Goal: Task Accomplishment & Management: Manage account settings

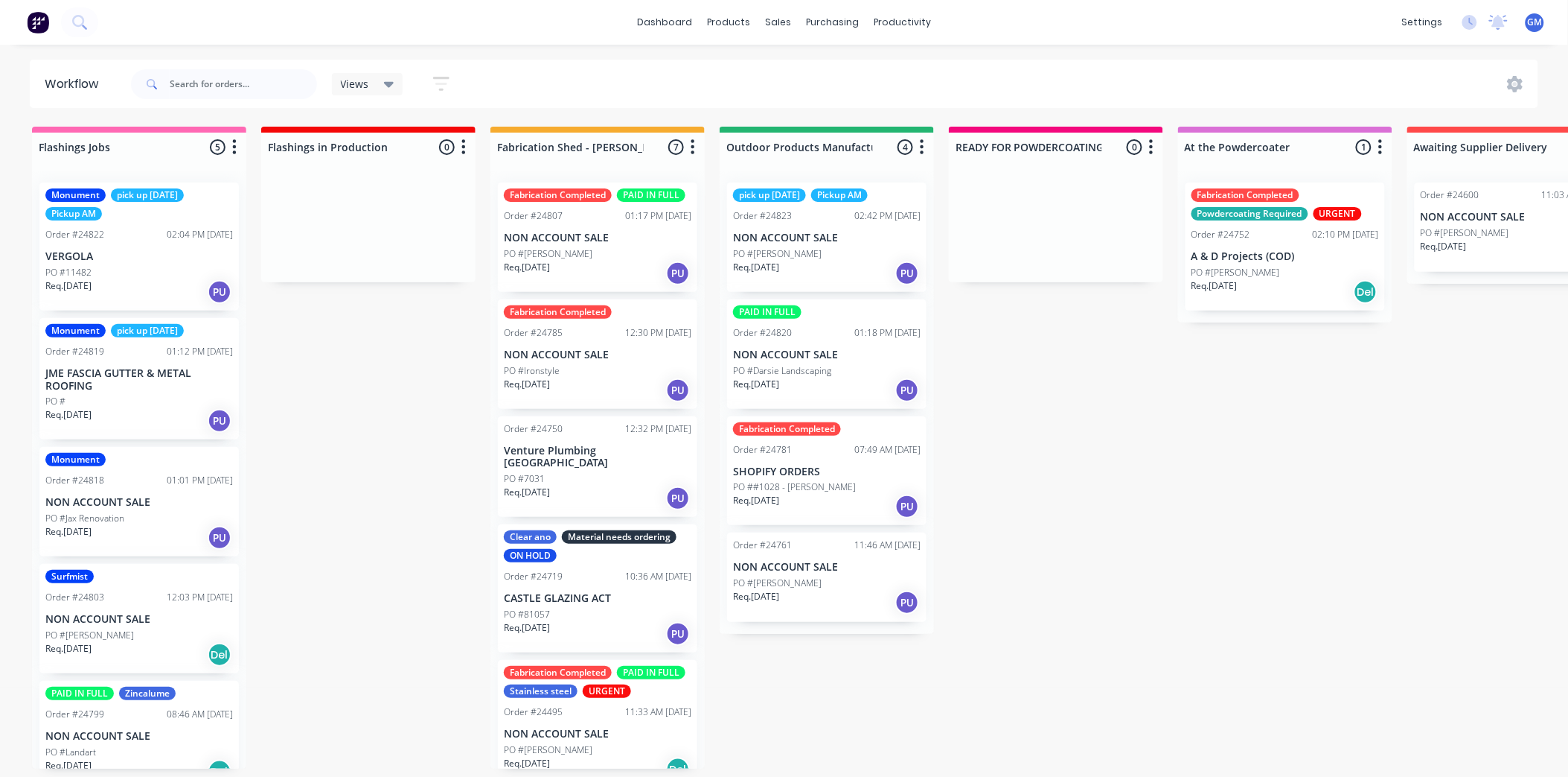
scroll to position [257, 0]
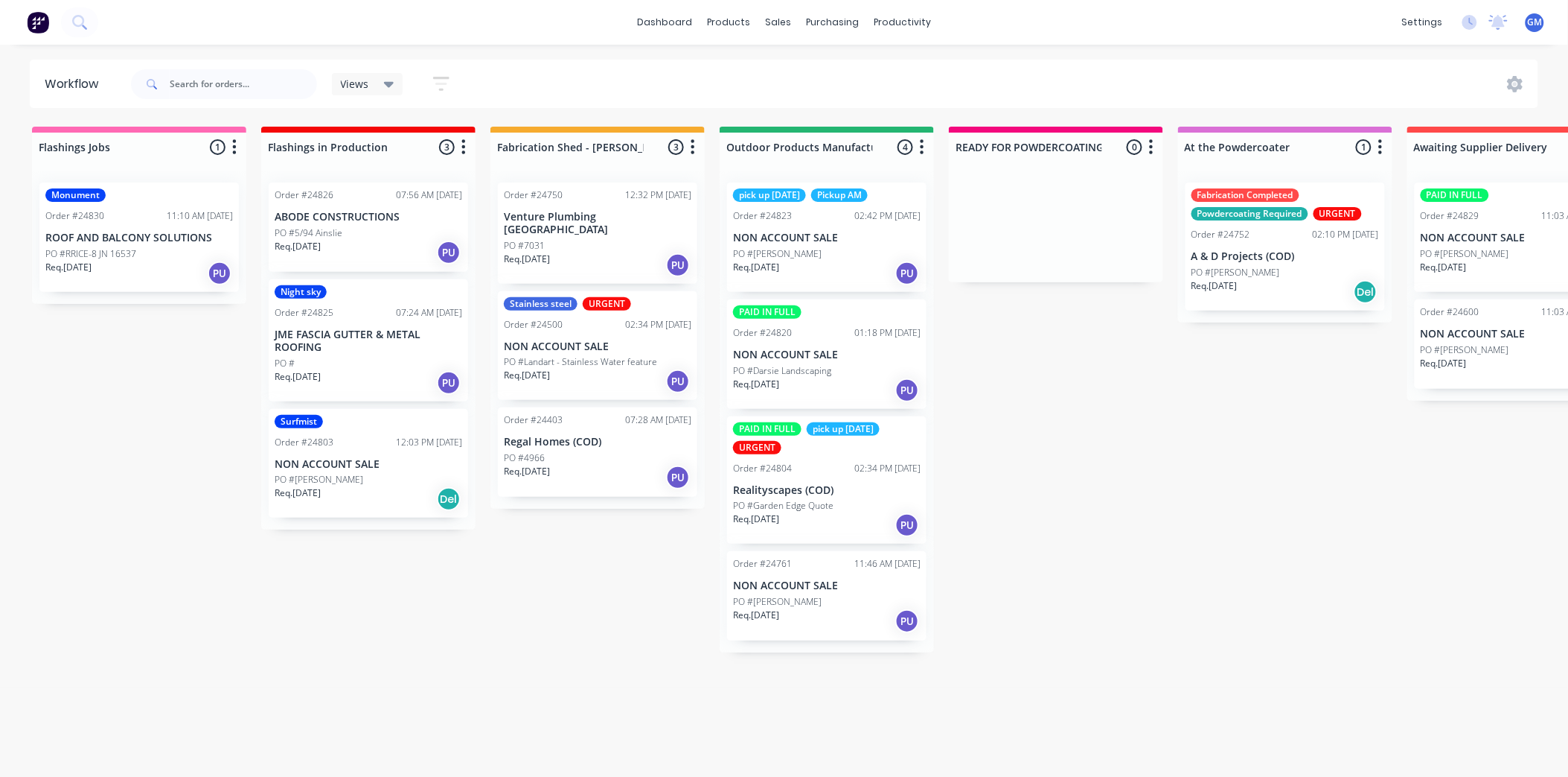
click at [824, 586] on p "NON ACCOUNT SALE" at bounding box center [826, 585] width 188 height 12
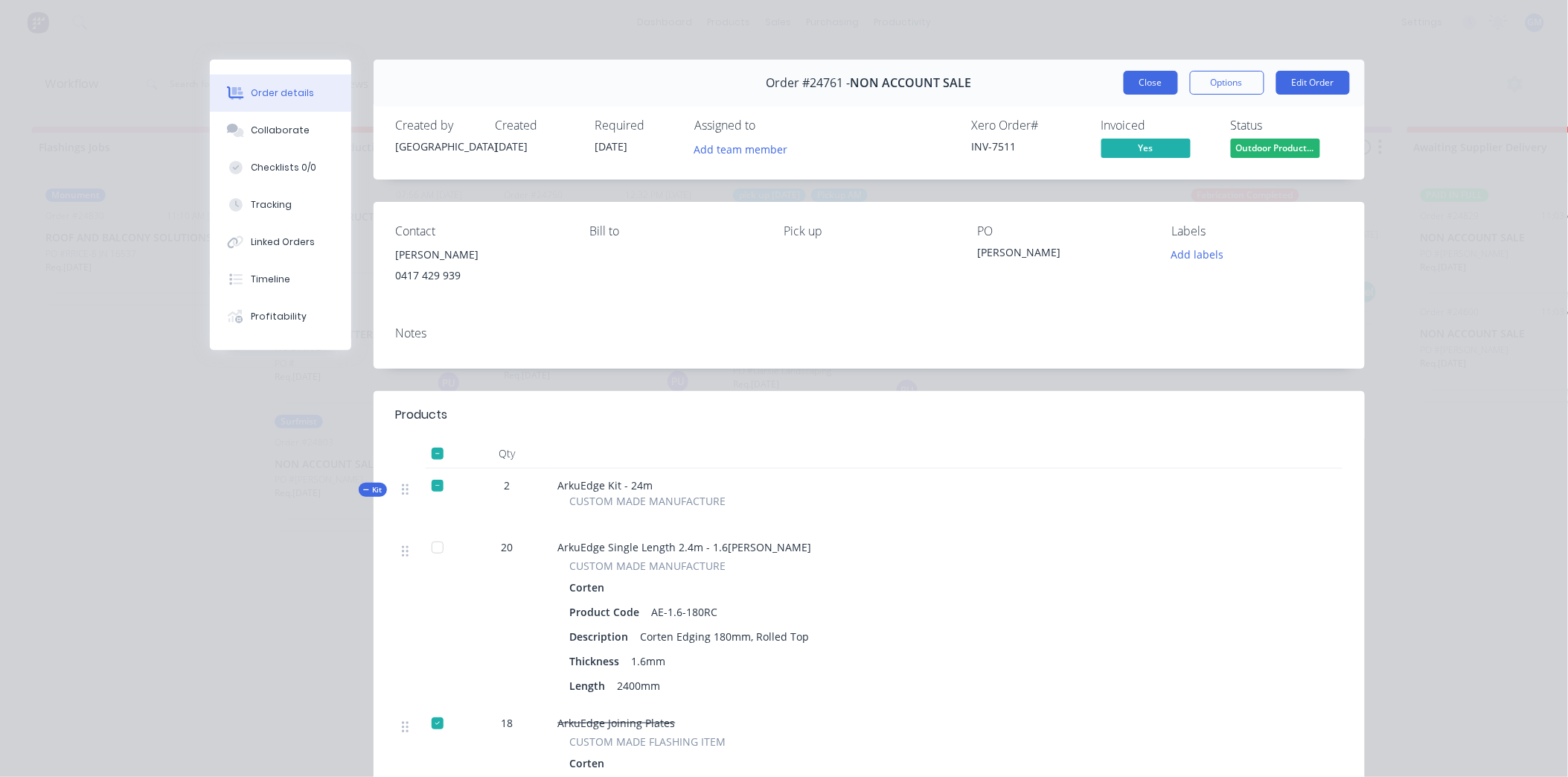
click at [1135, 77] on button "Close" at bounding box center [1151, 83] width 54 height 24
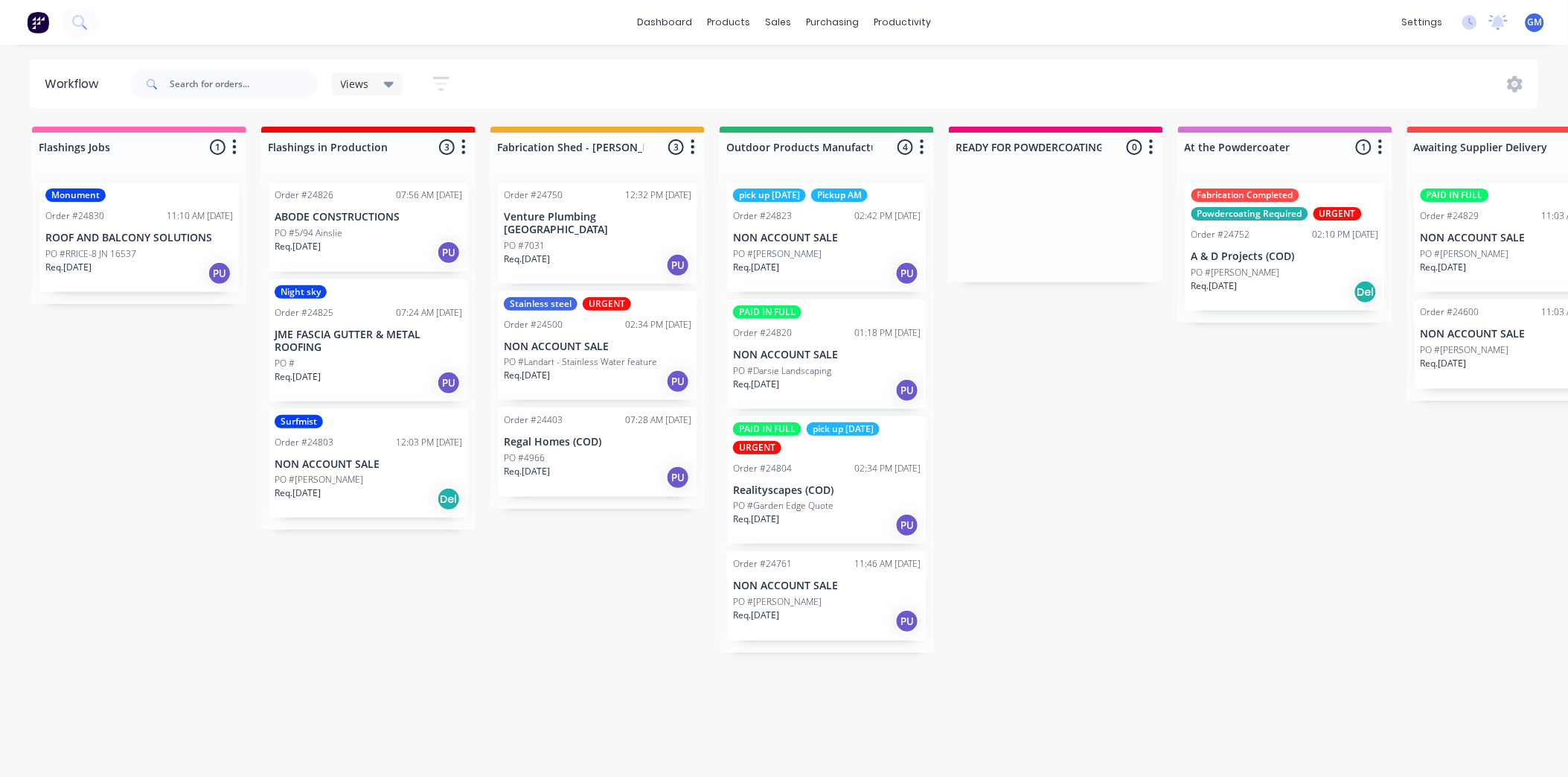
click at [832, 487] on p "Realityscapes (COD)" at bounding box center [826, 490] width 188 height 12
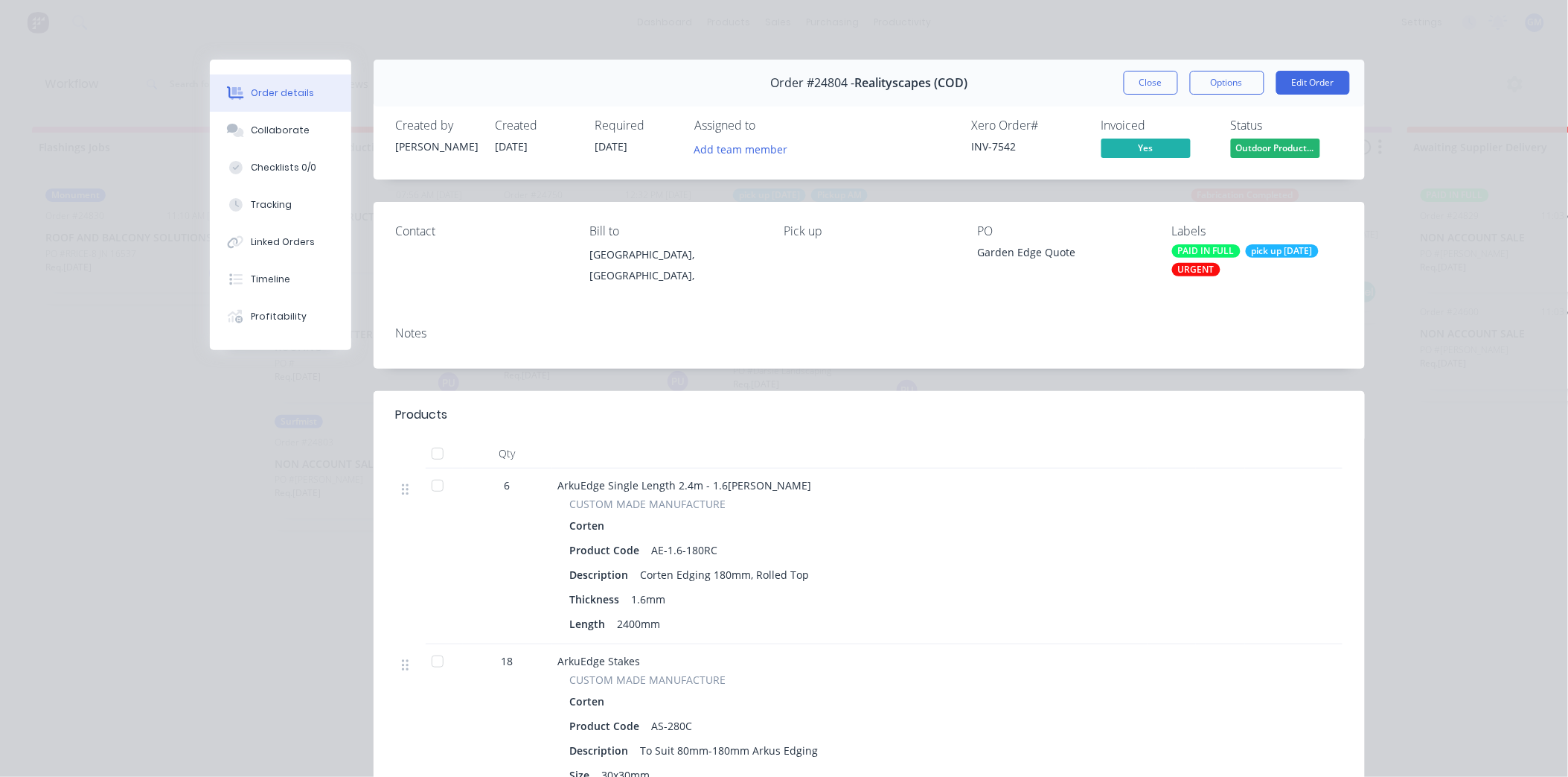
click at [1136, 86] on button "Close" at bounding box center [1151, 83] width 54 height 24
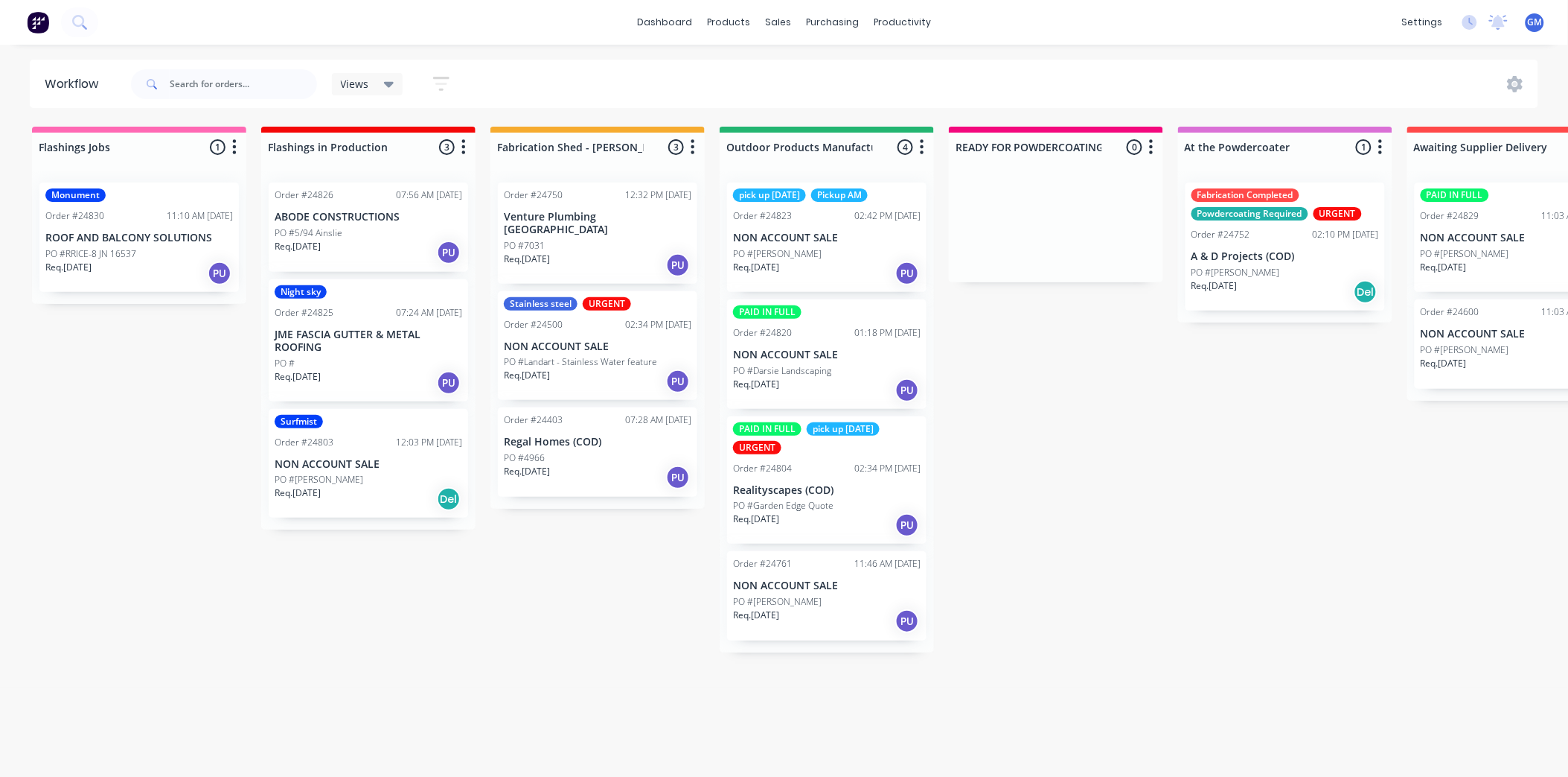
click at [822, 360] on p "NON ACCOUNT SALE" at bounding box center [826, 355] width 188 height 12
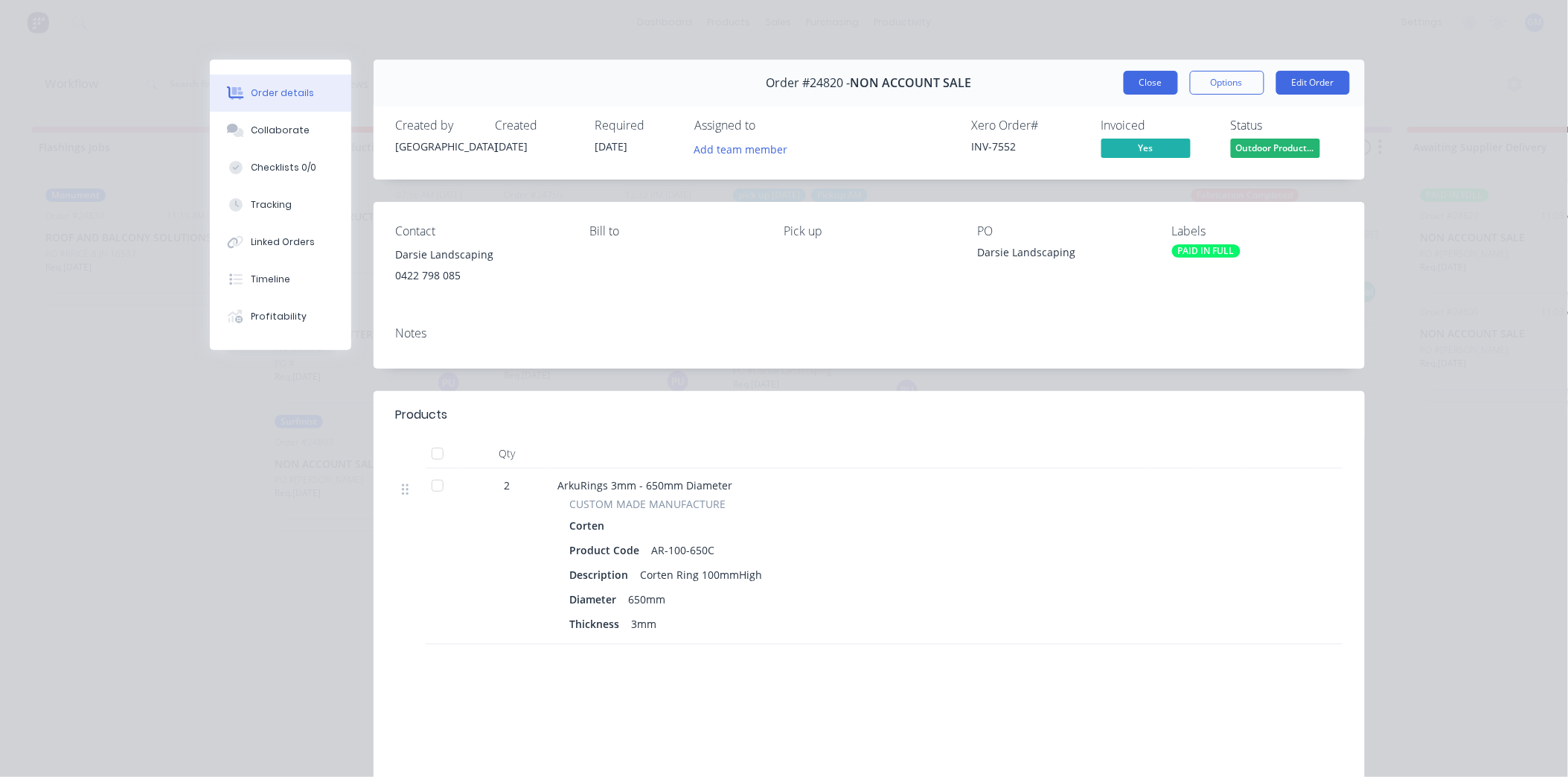
click at [1156, 87] on button "Close" at bounding box center [1151, 83] width 54 height 24
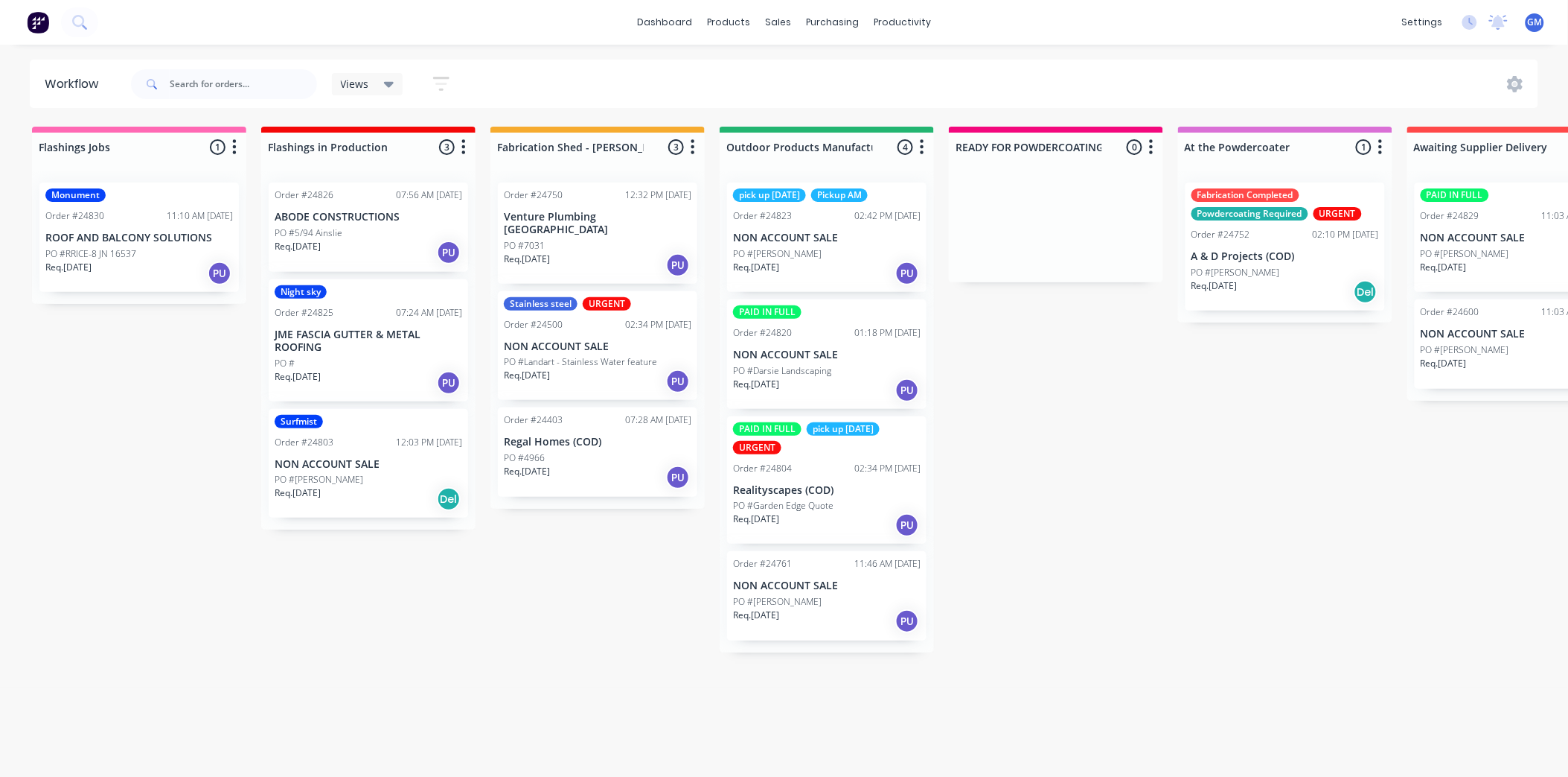
click at [822, 238] on p "NON ACCOUNT SALE" at bounding box center [826, 237] width 188 height 12
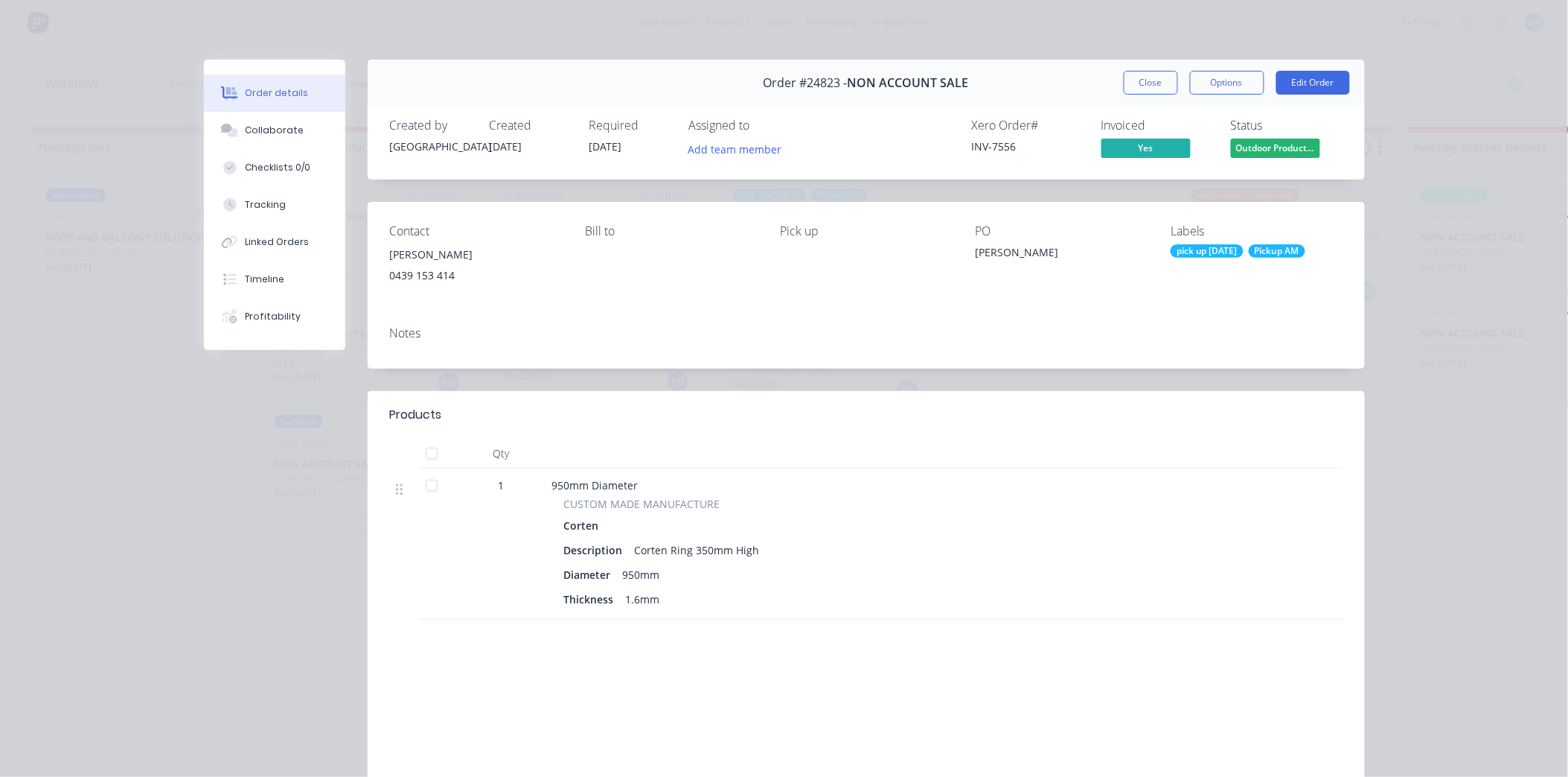
drag, startPoint x: 1150, startPoint y: 85, endPoint x: 1572, endPoint y: 586, distance: 655.0
click at [1150, 86] on button "Close" at bounding box center [1151, 83] width 54 height 24
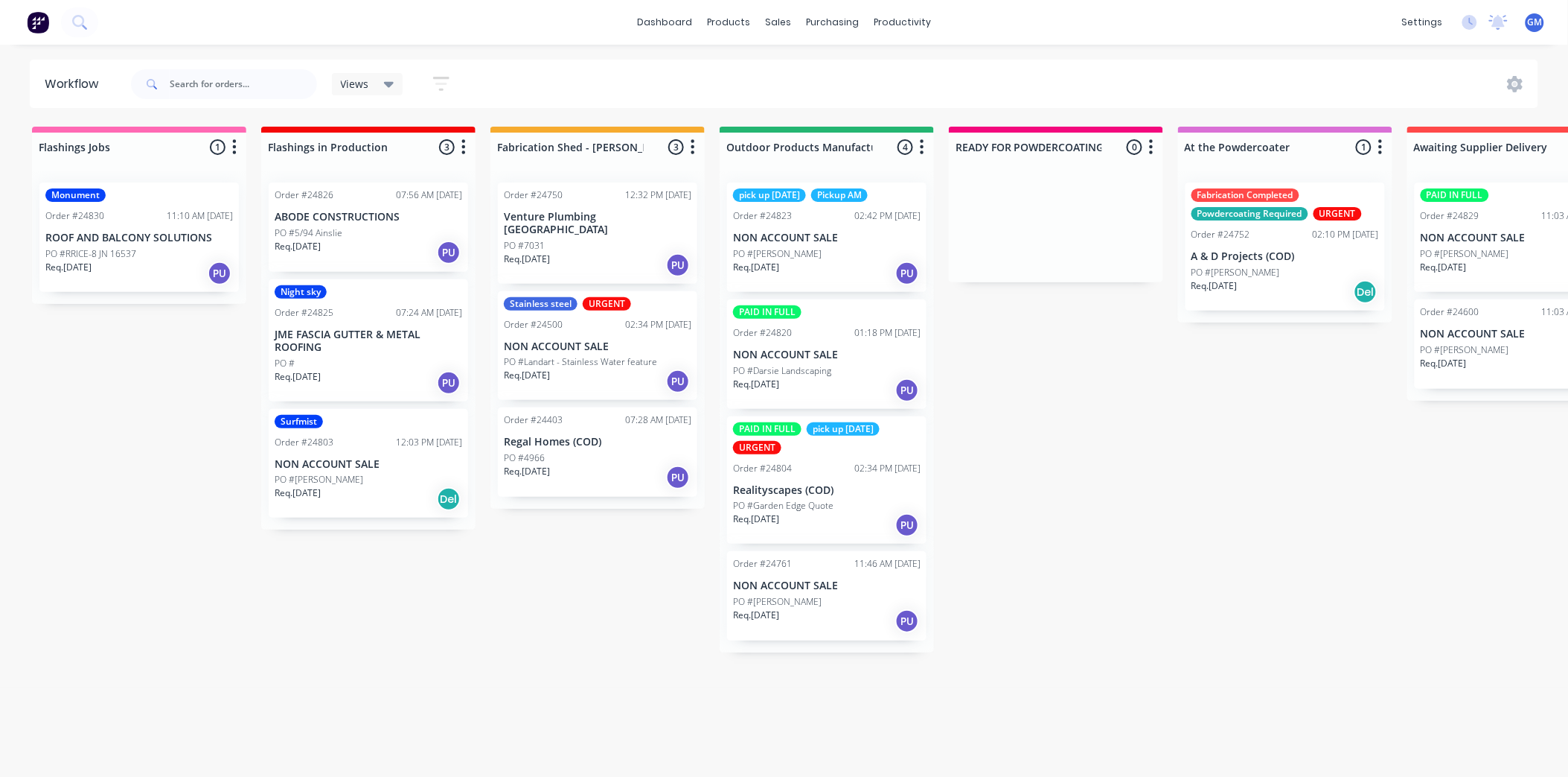
click at [560, 239] on div "PO #7031" at bounding box center [598, 245] width 188 height 13
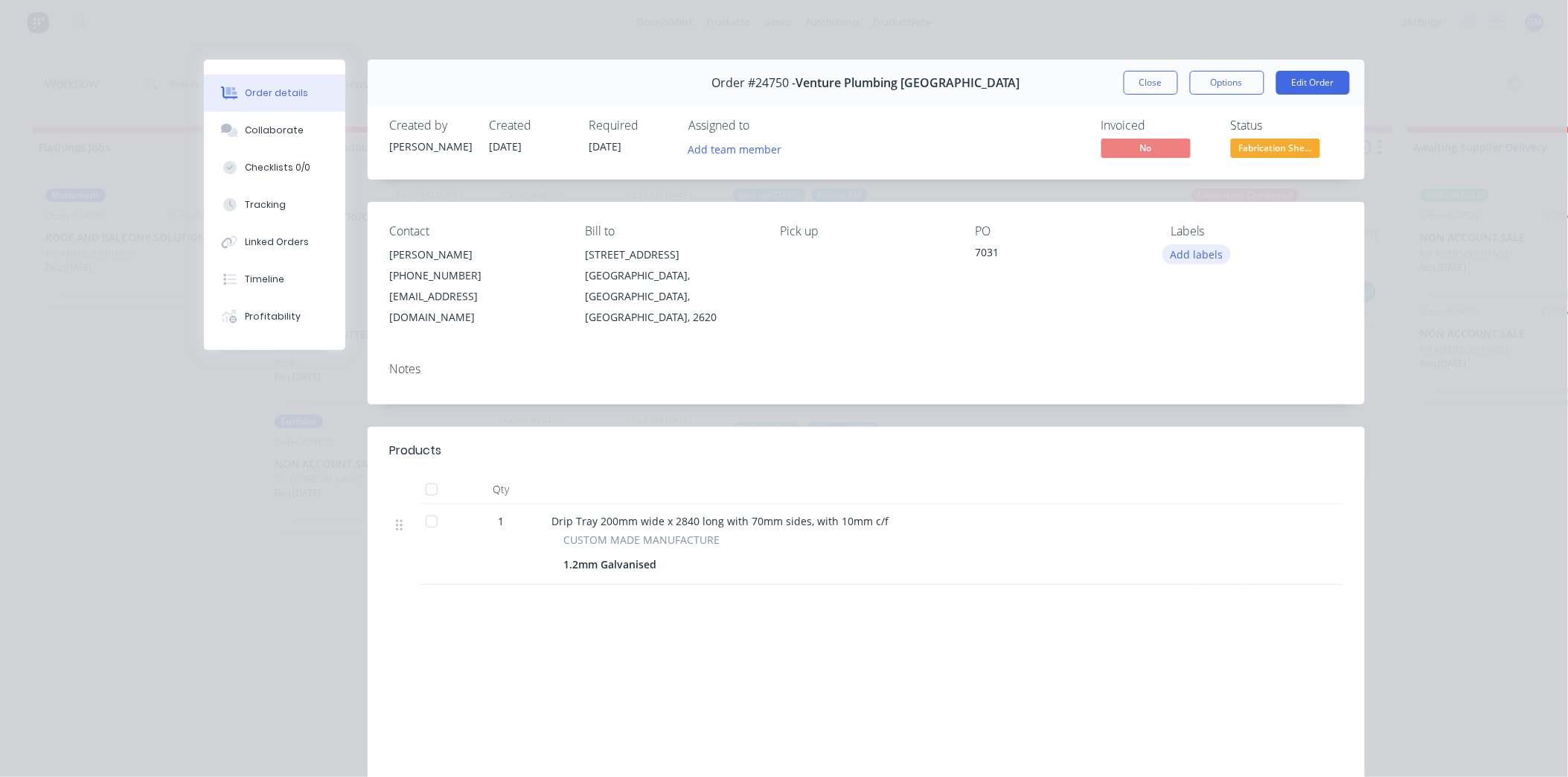
click at [1170, 258] on button "Add labels" at bounding box center [1197, 255] width 68 height 20
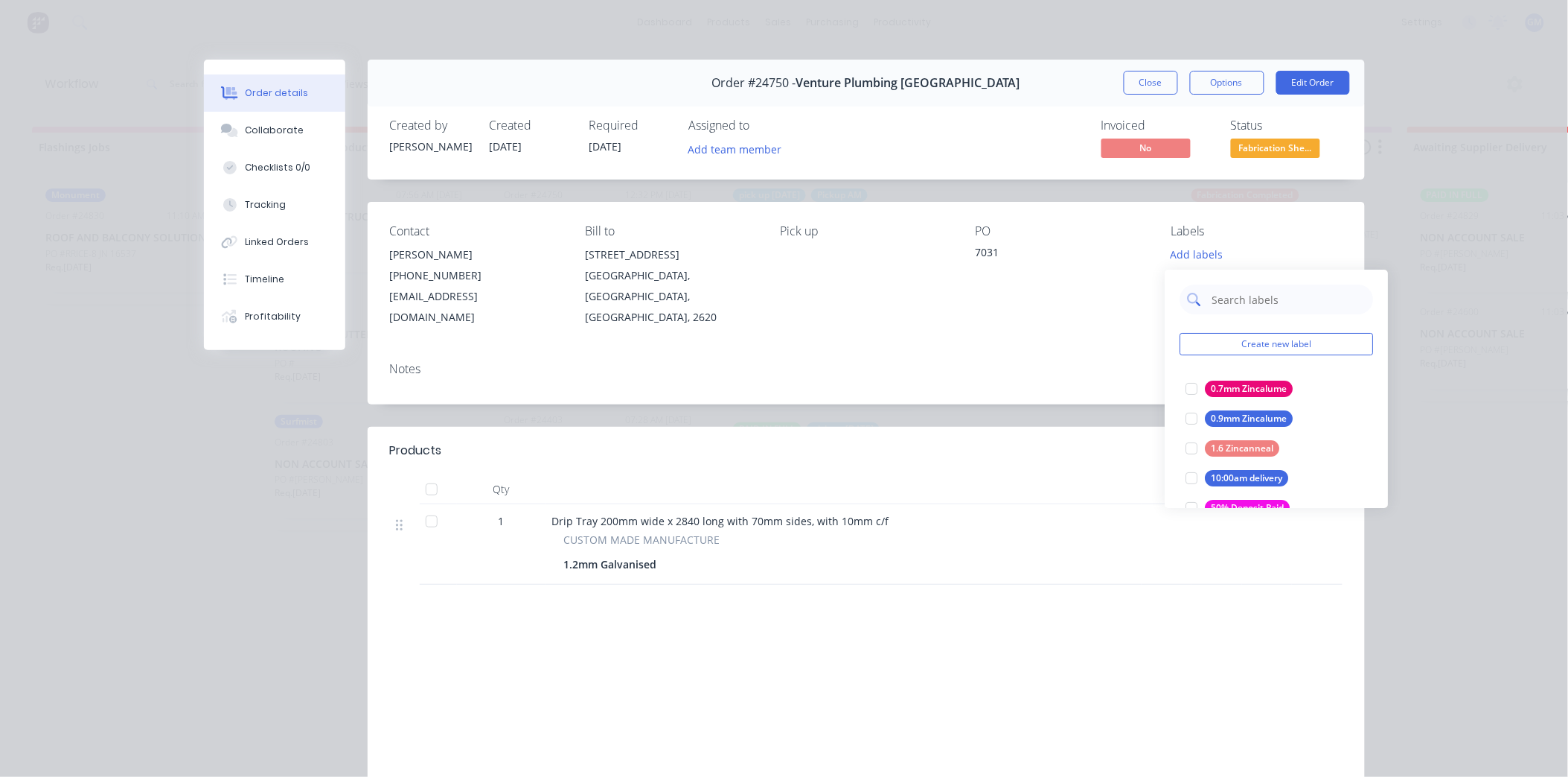
click at [1251, 300] on input "text" at bounding box center [1289, 299] width 156 height 30
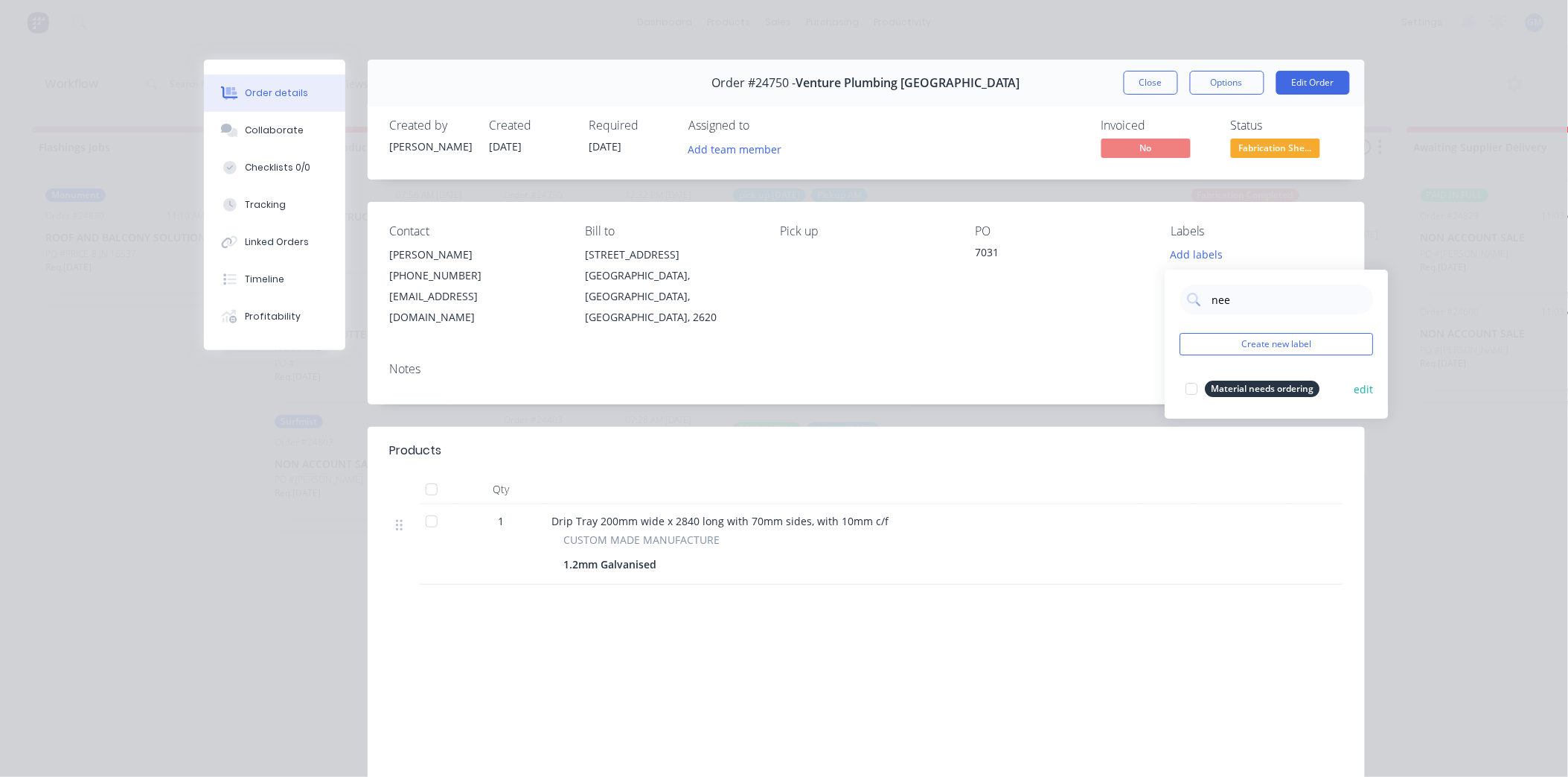
type input "nee"
drag, startPoint x: 1215, startPoint y: 382, endPoint x: 1172, endPoint y: 389, distance: 43.6
click at [1215, 382] on div "Material needs ordering" at bounding box center [1263, 388] width 114 height 16
click at [1043, 362] on div "Notes" at bounding box center [867, 378] width 998 height 54
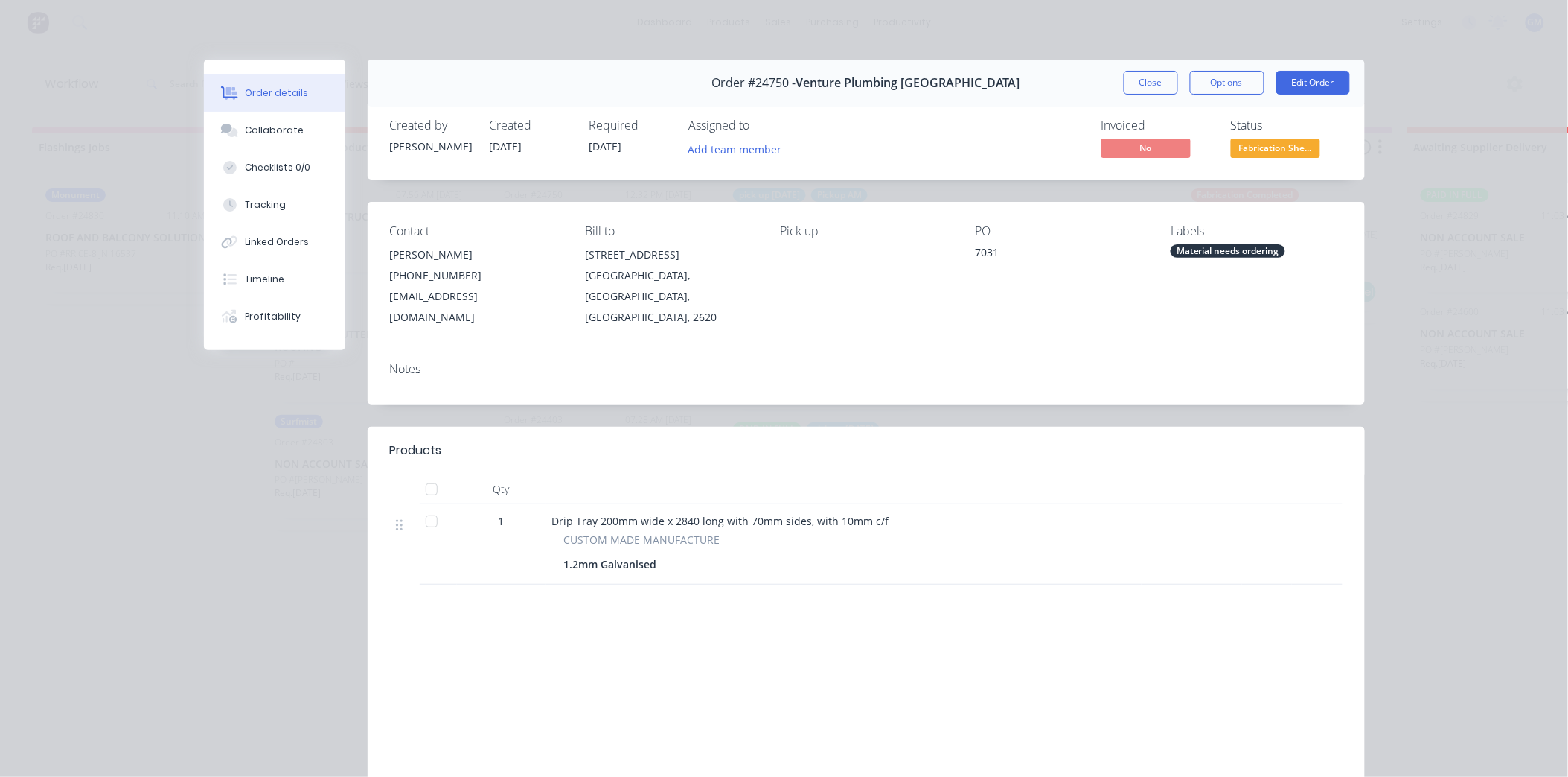
drag, startPoint x: 1139, startPoint y: 78, endPoint x: 1147, endPoint y: 225, distance: 147.2
click at [1139, 78] on button "Close" at bounding box center [1151, 83] width 54 height 24
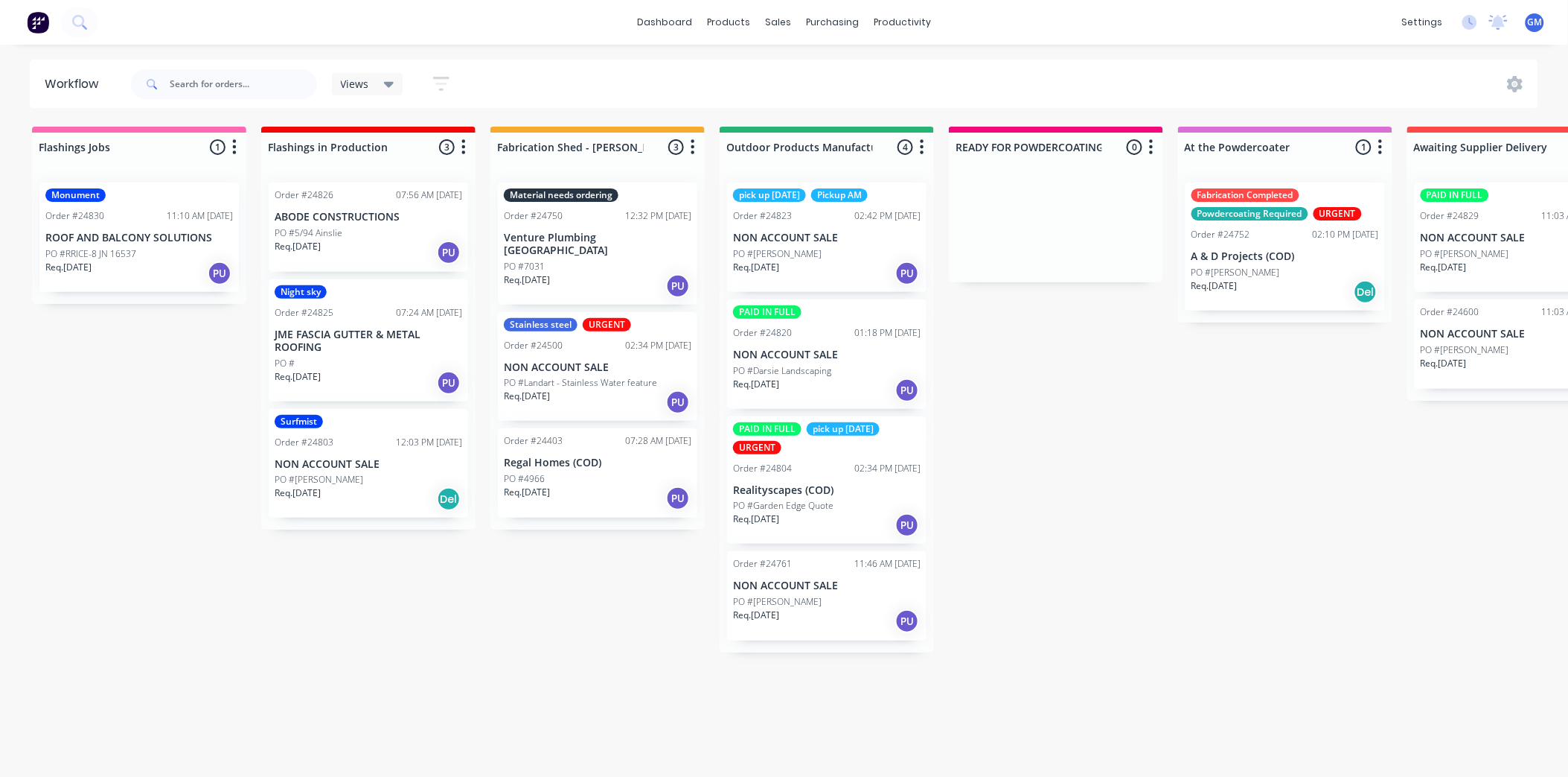
click at [595, 472] on div "PO #4966" at bounding box center [598, 478] width 188 height 13
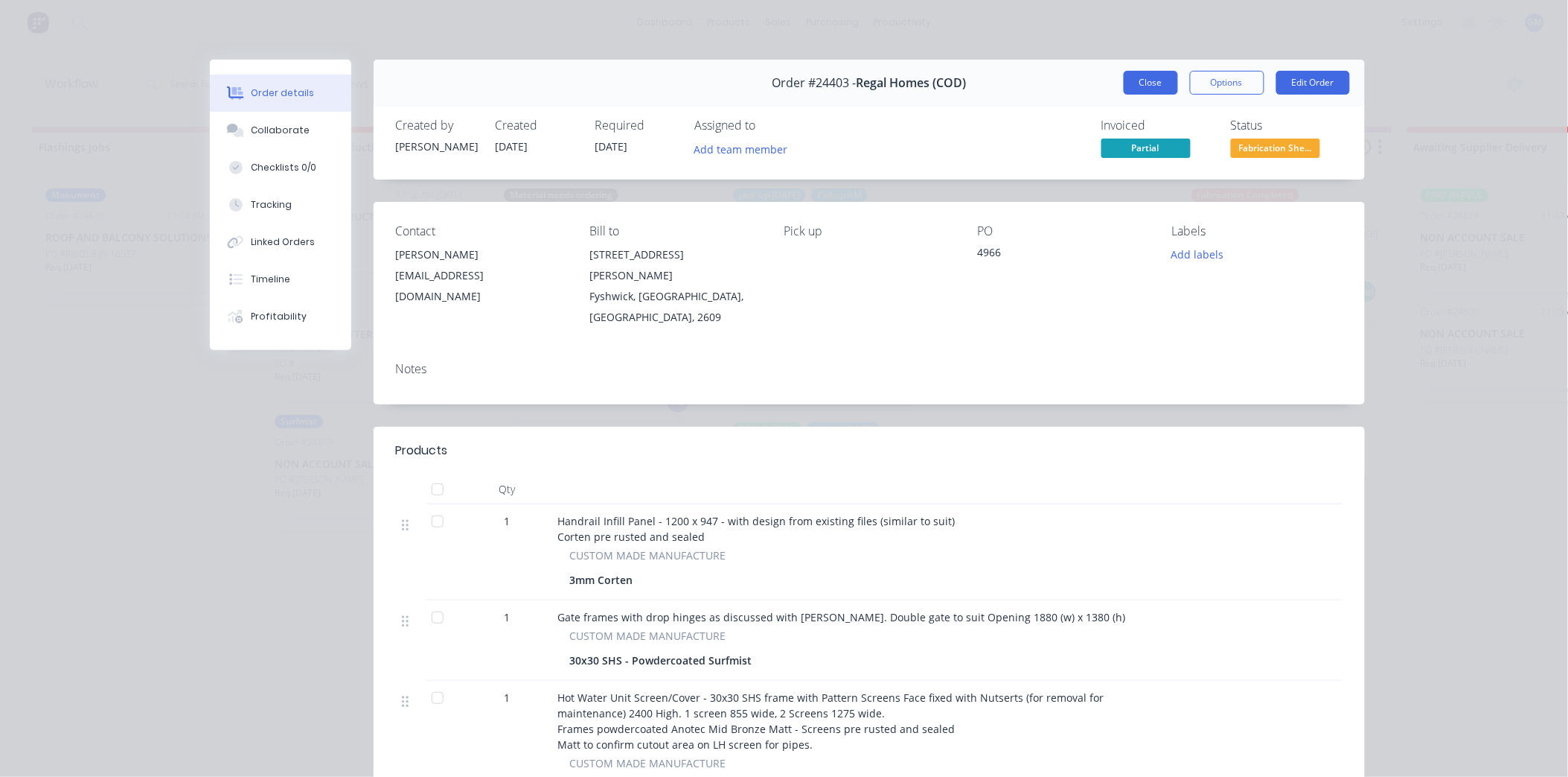
click at [1133, 83] on button "Close" at bounding box center [1151, 83] width 54 height 24
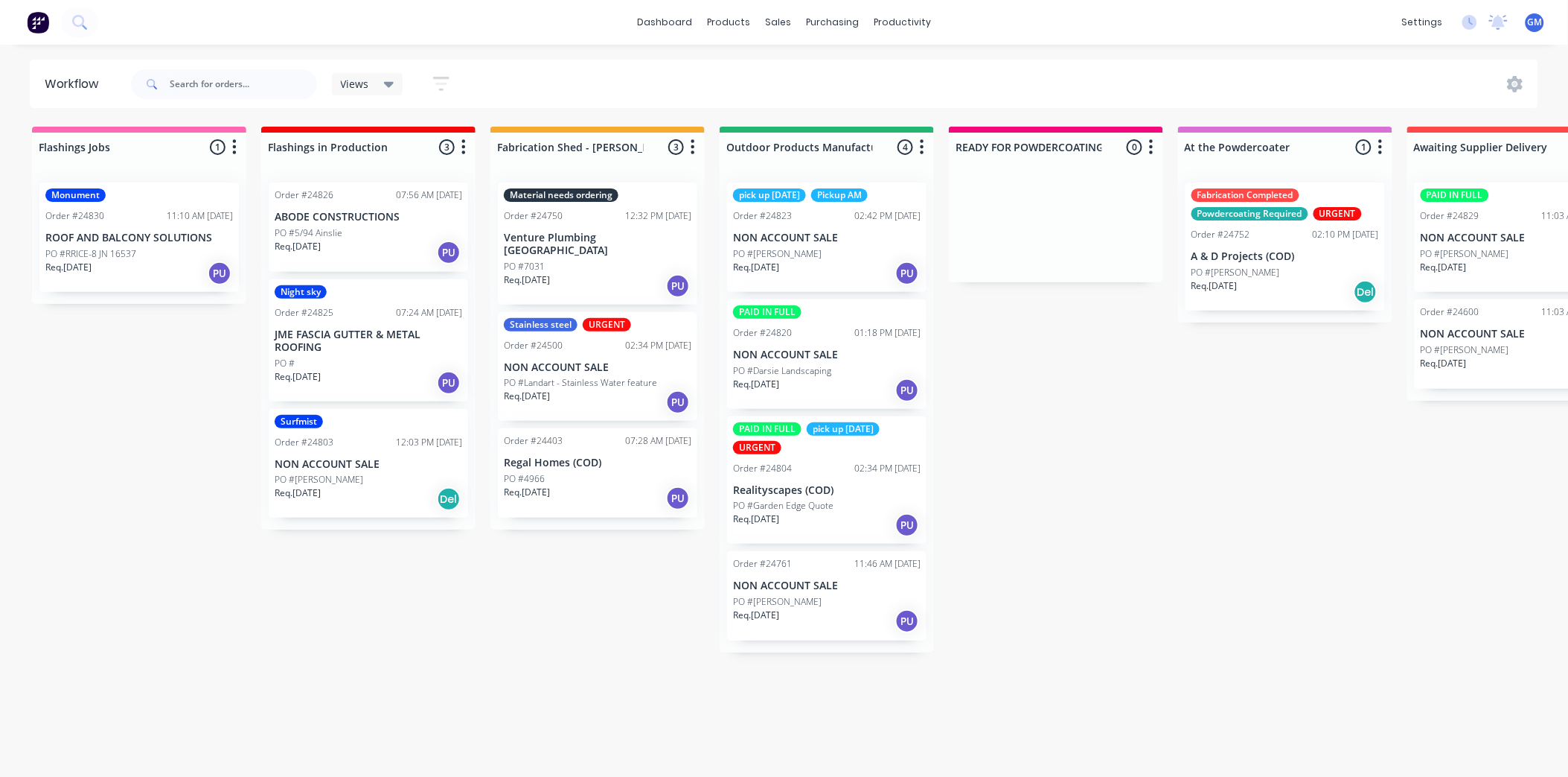
click at [630, 376] on p "PO #Landart - Stainless Water feature" at bounding box center [581, 382] width 153 height 13
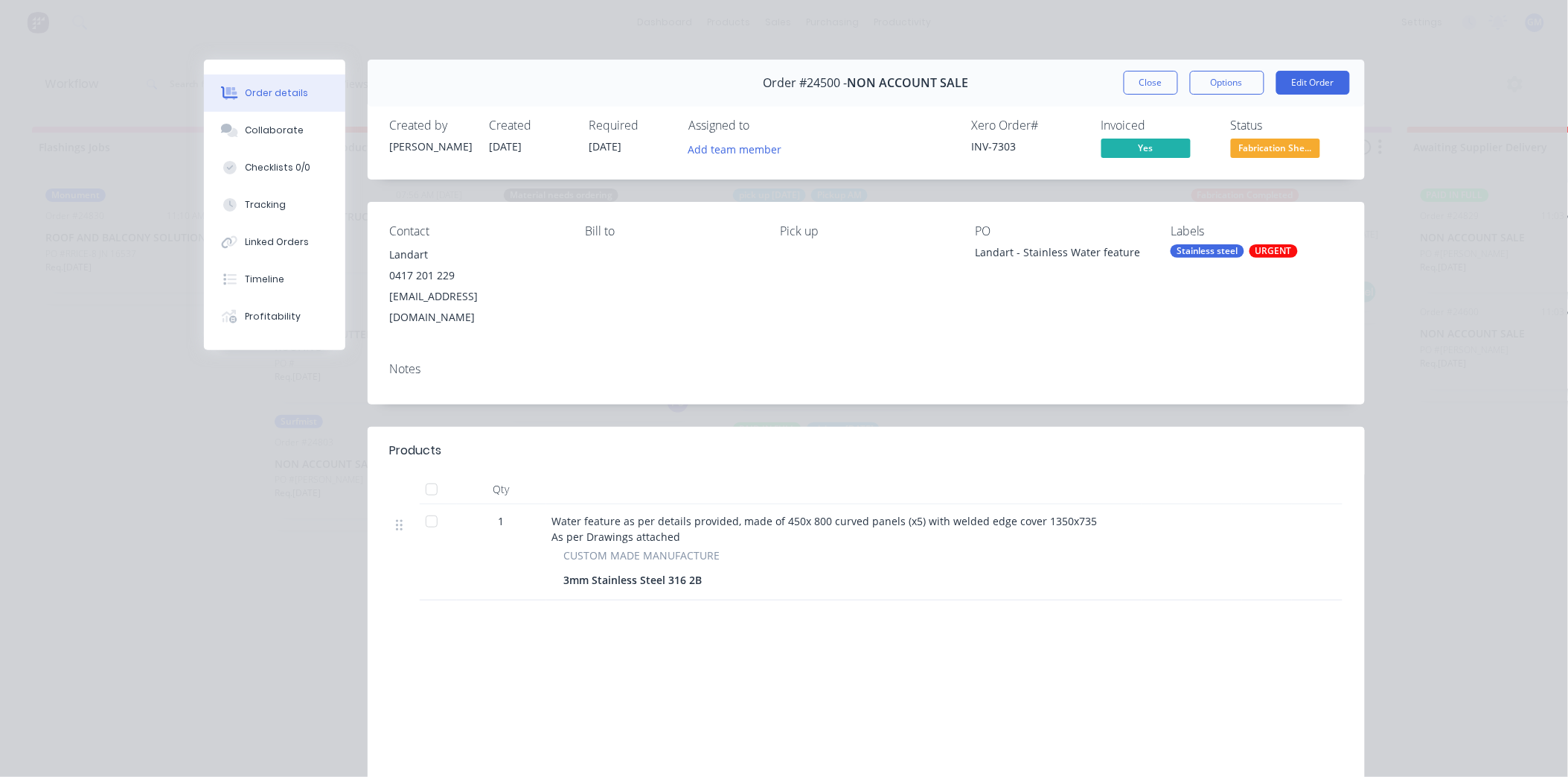
click at [1145, 76] on button "Close" at bounding box center [1151, 83] width 54 height 24
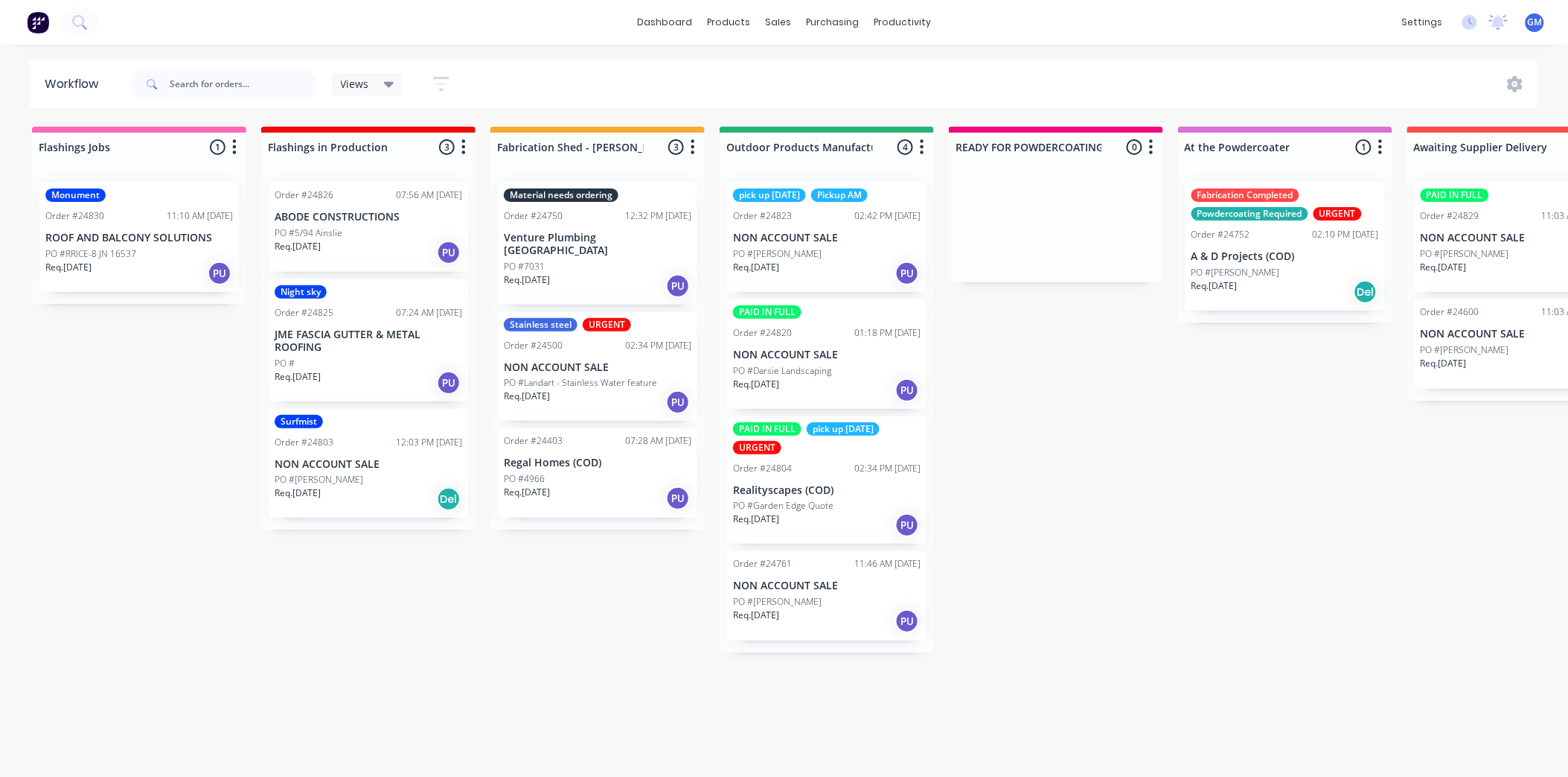
click at [556, 340] on div "Stainless steel URGENT Order #24500 02:34 PM 05/08/25 NON ACCOUNT SALE PO #Land…" at bounding box center [598, 367] width 199 height 110
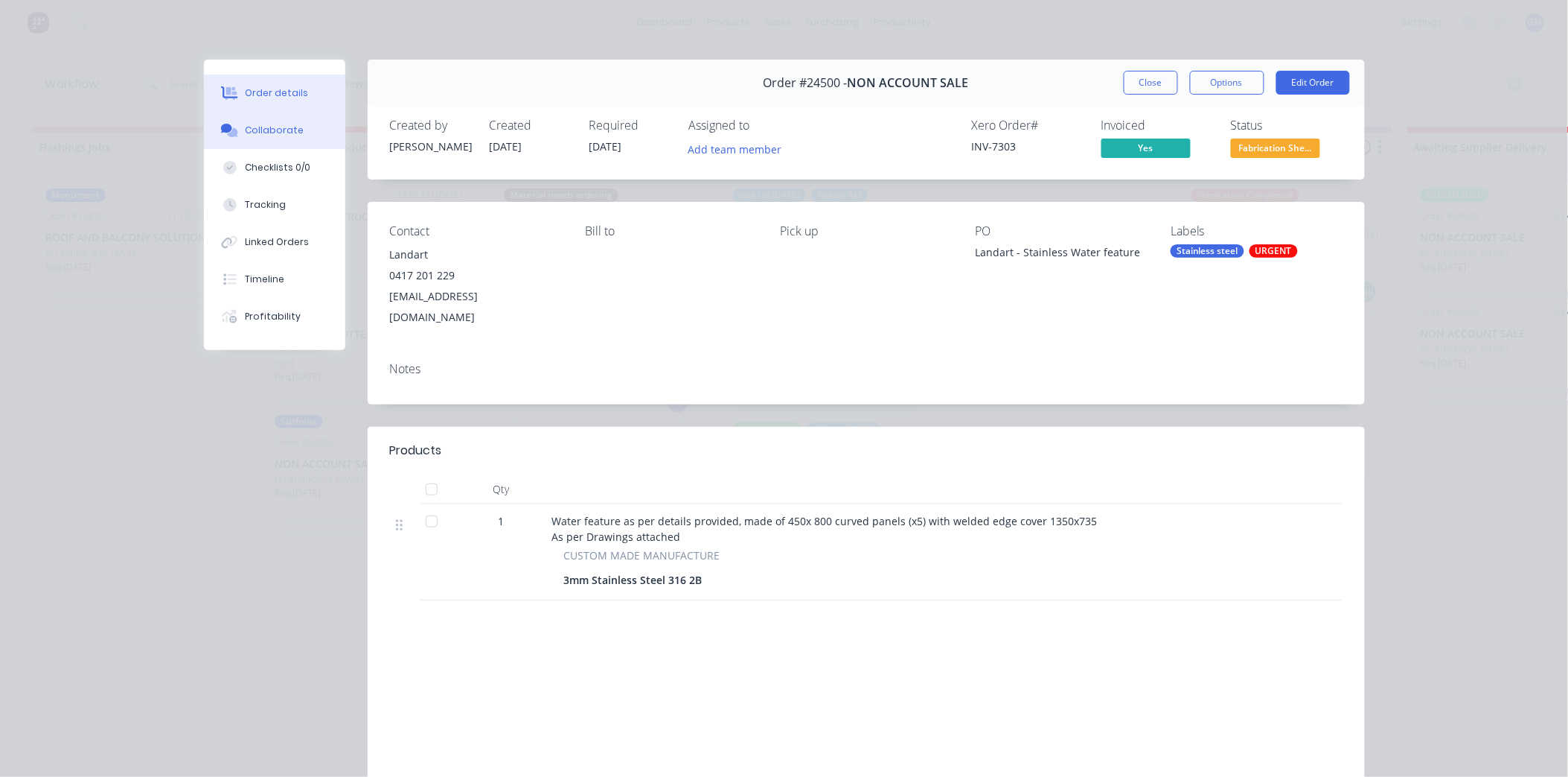
click at [263, 128] on div "Collaborate" at bounding box center [275, 130] width 59 height 13
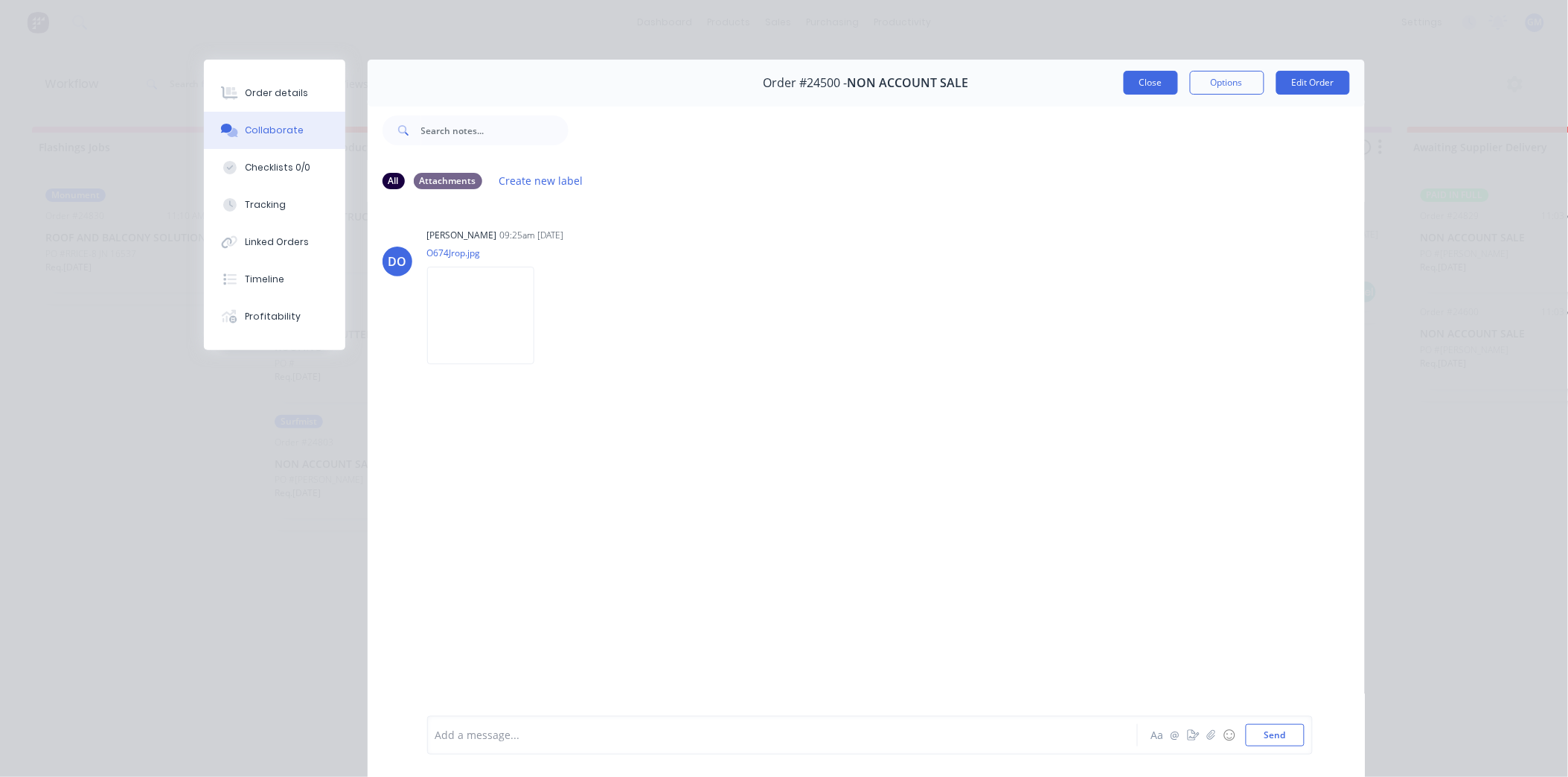
click at [1140, 87] on button "Close" at bounding box center [1151, 83] width 54 height 24
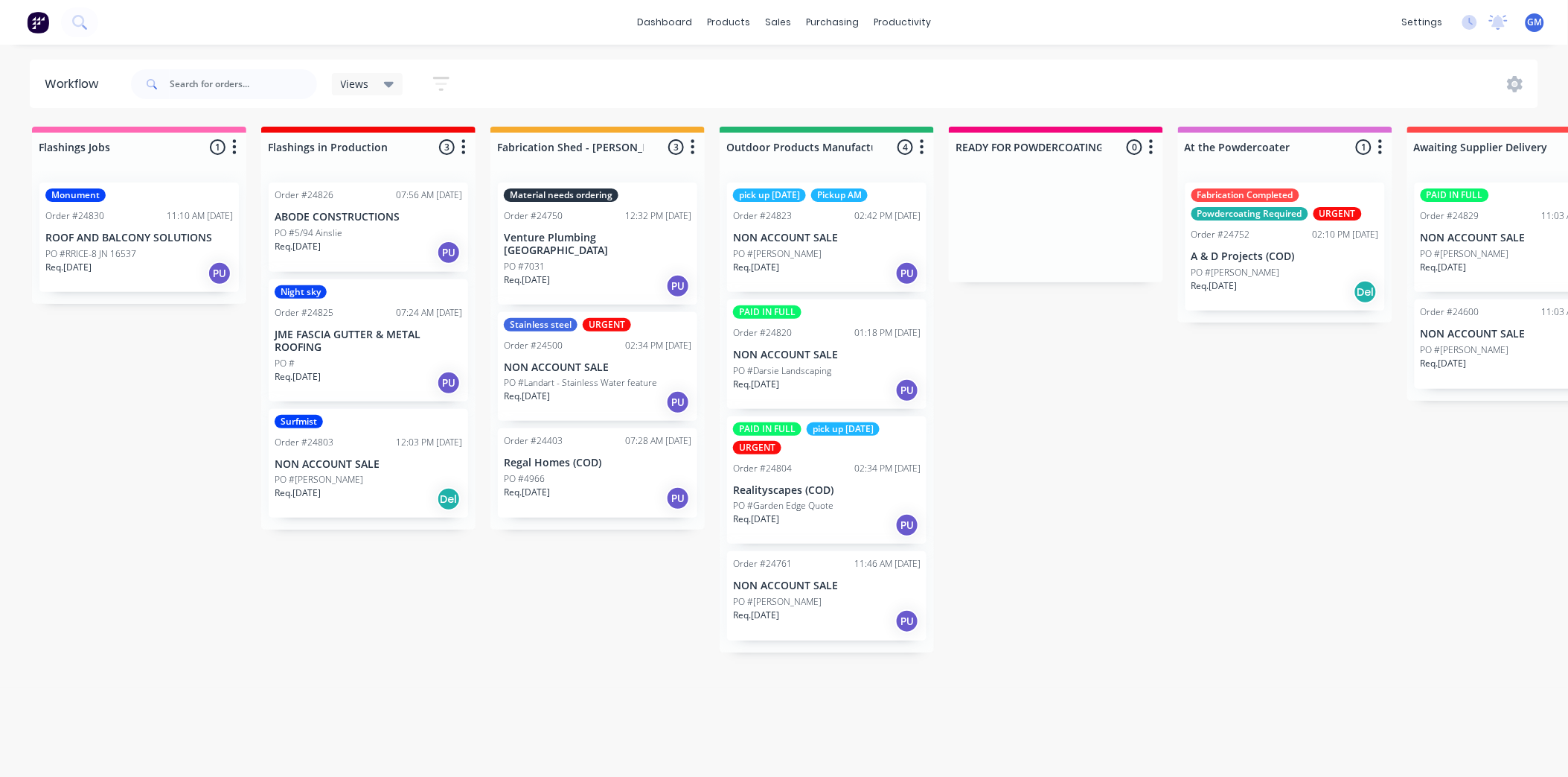
click at [568, 486] on div "Req. 21/07/25 PU" at bounding box center [598, 498] width 188 height 26
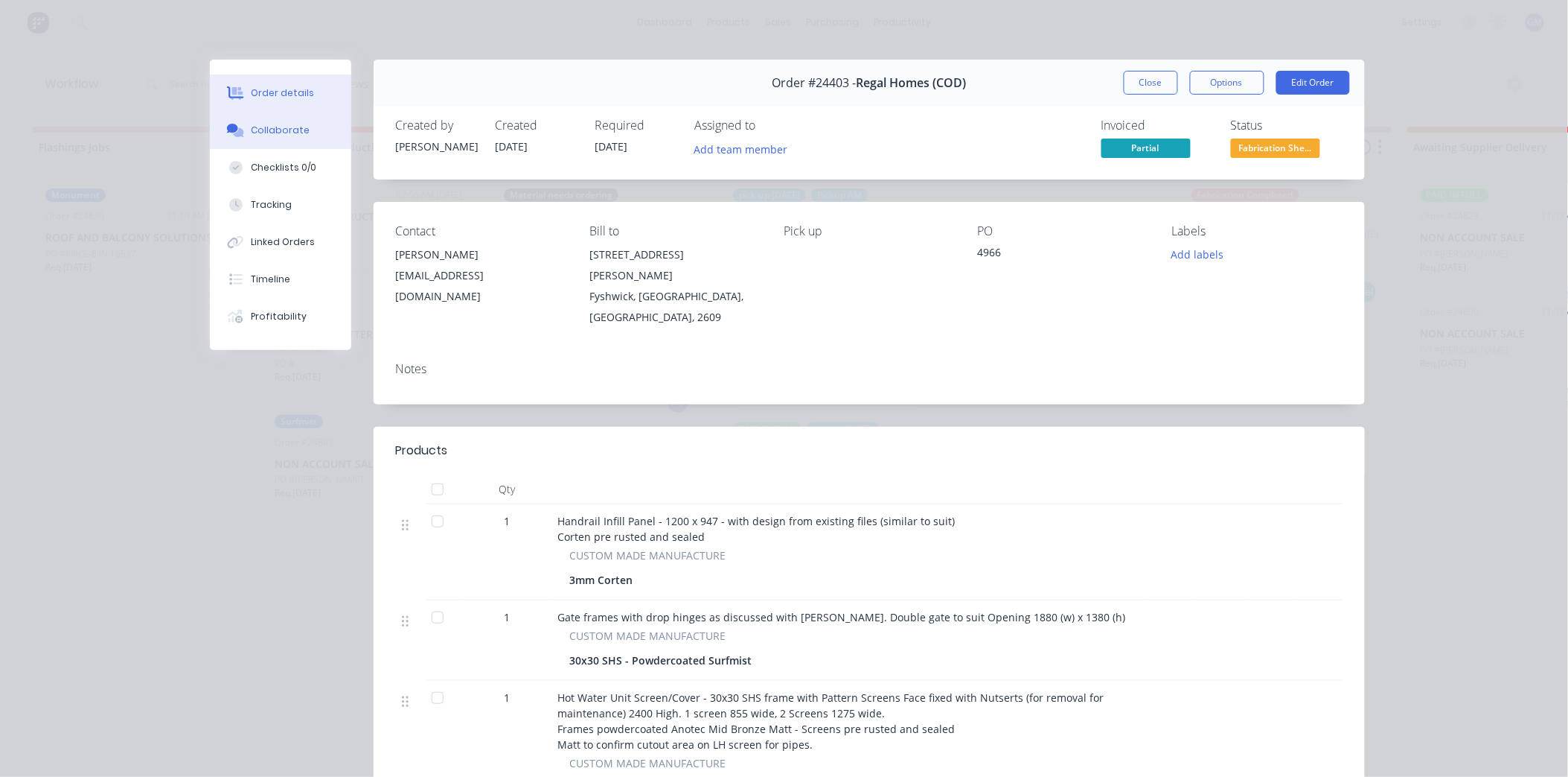
click at [292, 130] on div "Collaborate" at bounding box center [280, 130] width 59 height 13
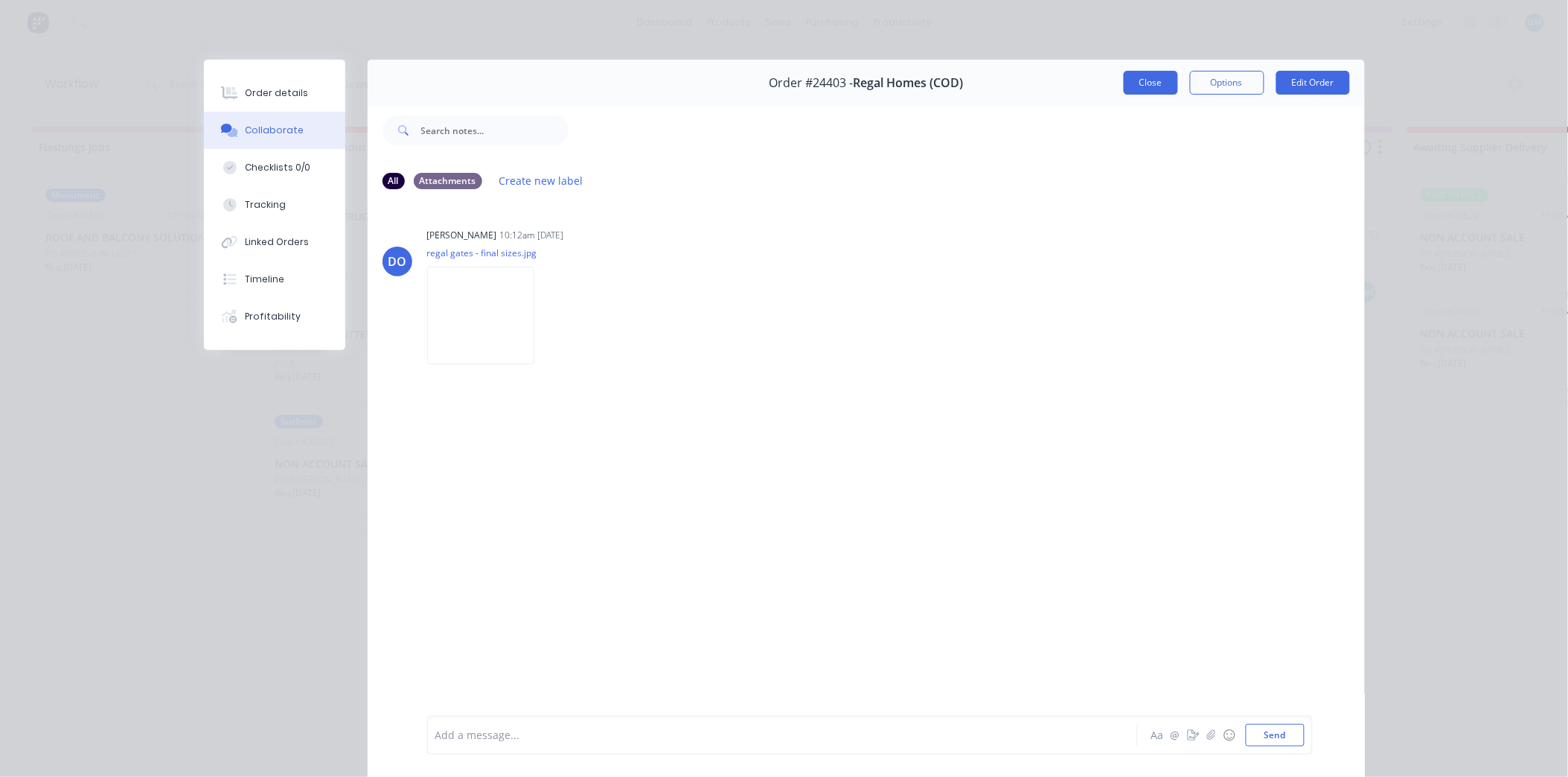
click at [1130, 88] on button "Close" at bounding box center [1151, 83] width 54 height 24
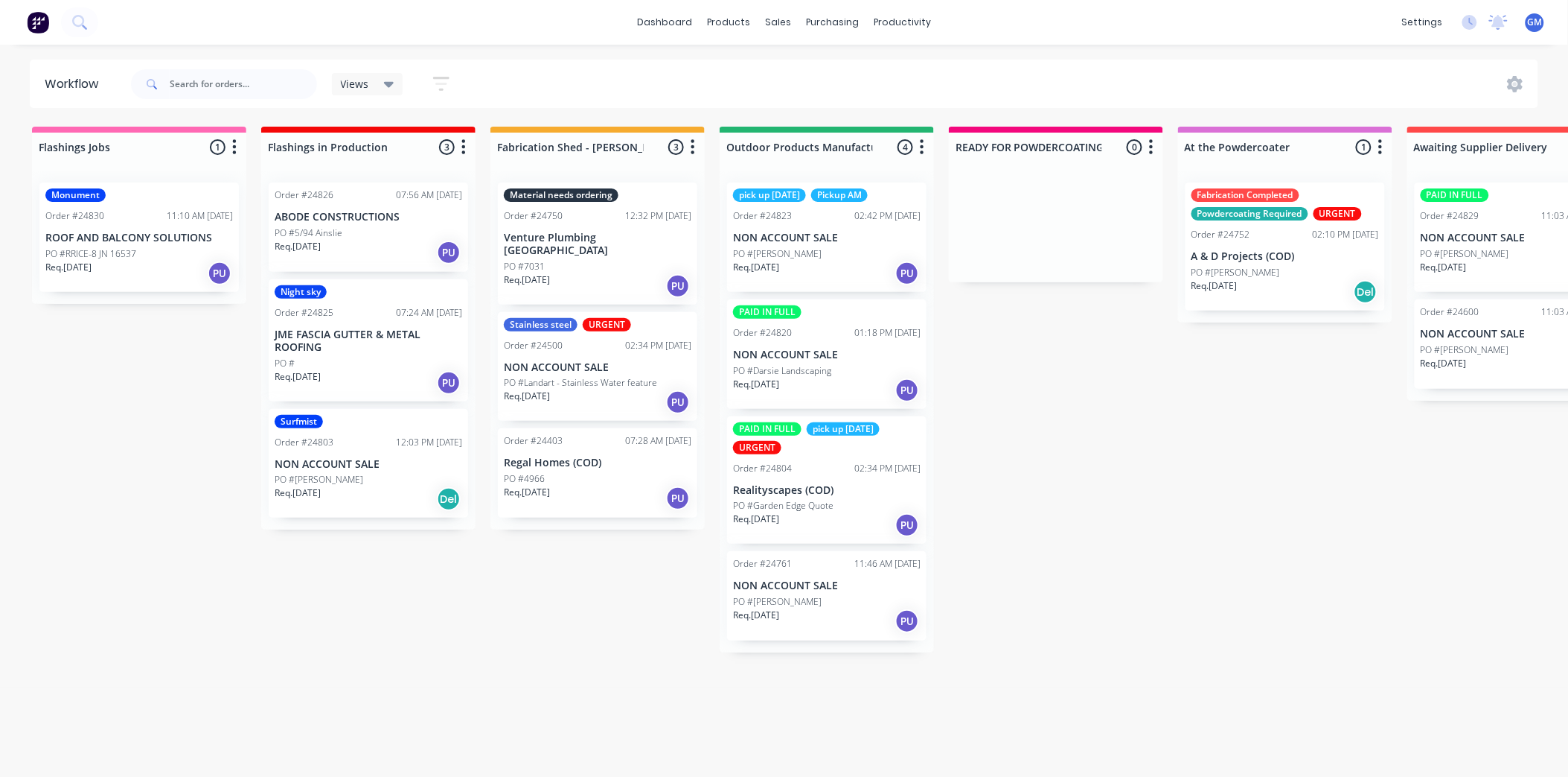
click at [1082, 642] on div "Flashings Jobs 1 Status colour #FF69B4 hex #FF69B4 Save Cancel Notifications Em…" at bounding box center [1554, 448] width 3130 height 642
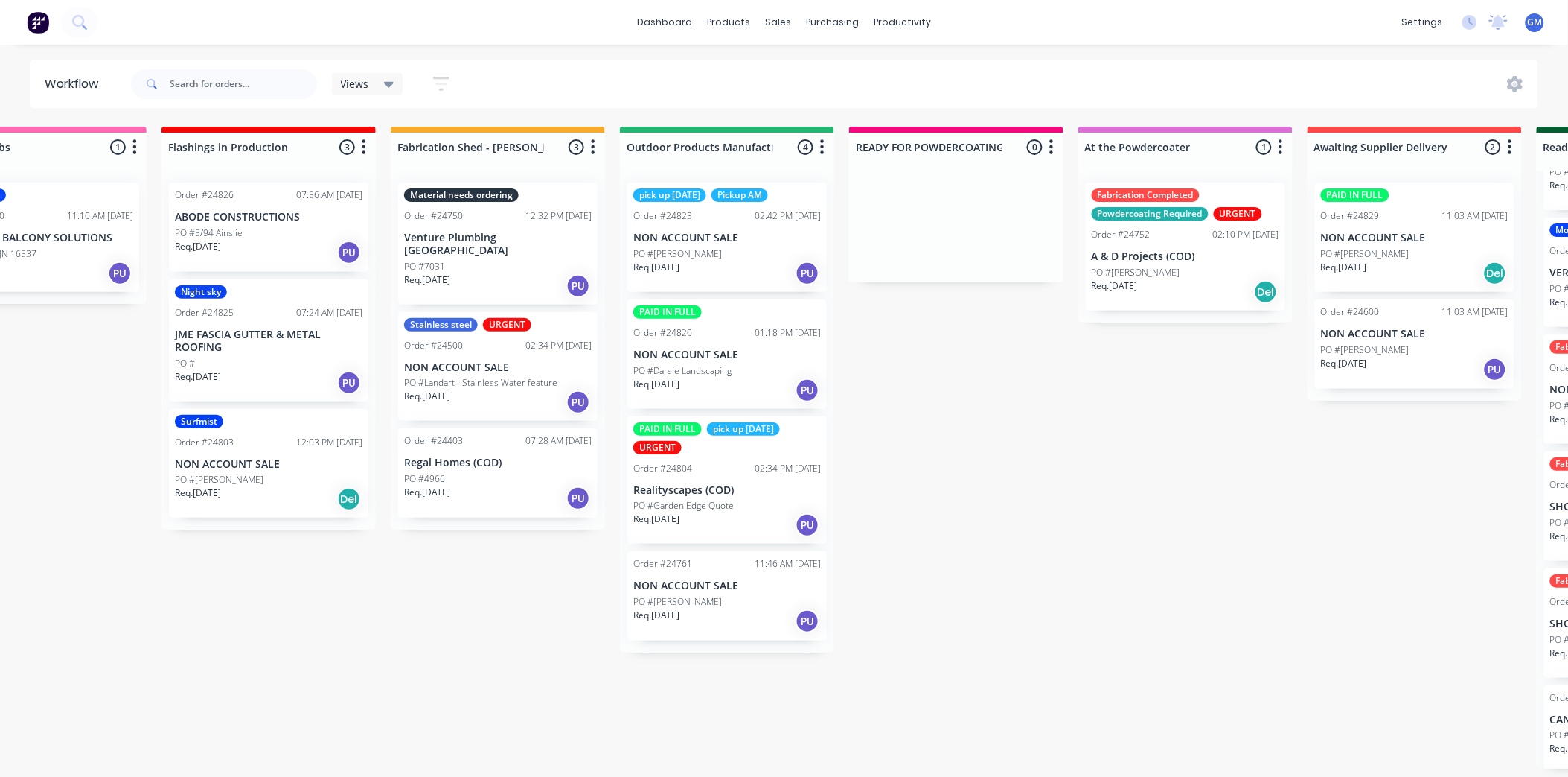
scroll to position [0, 96]
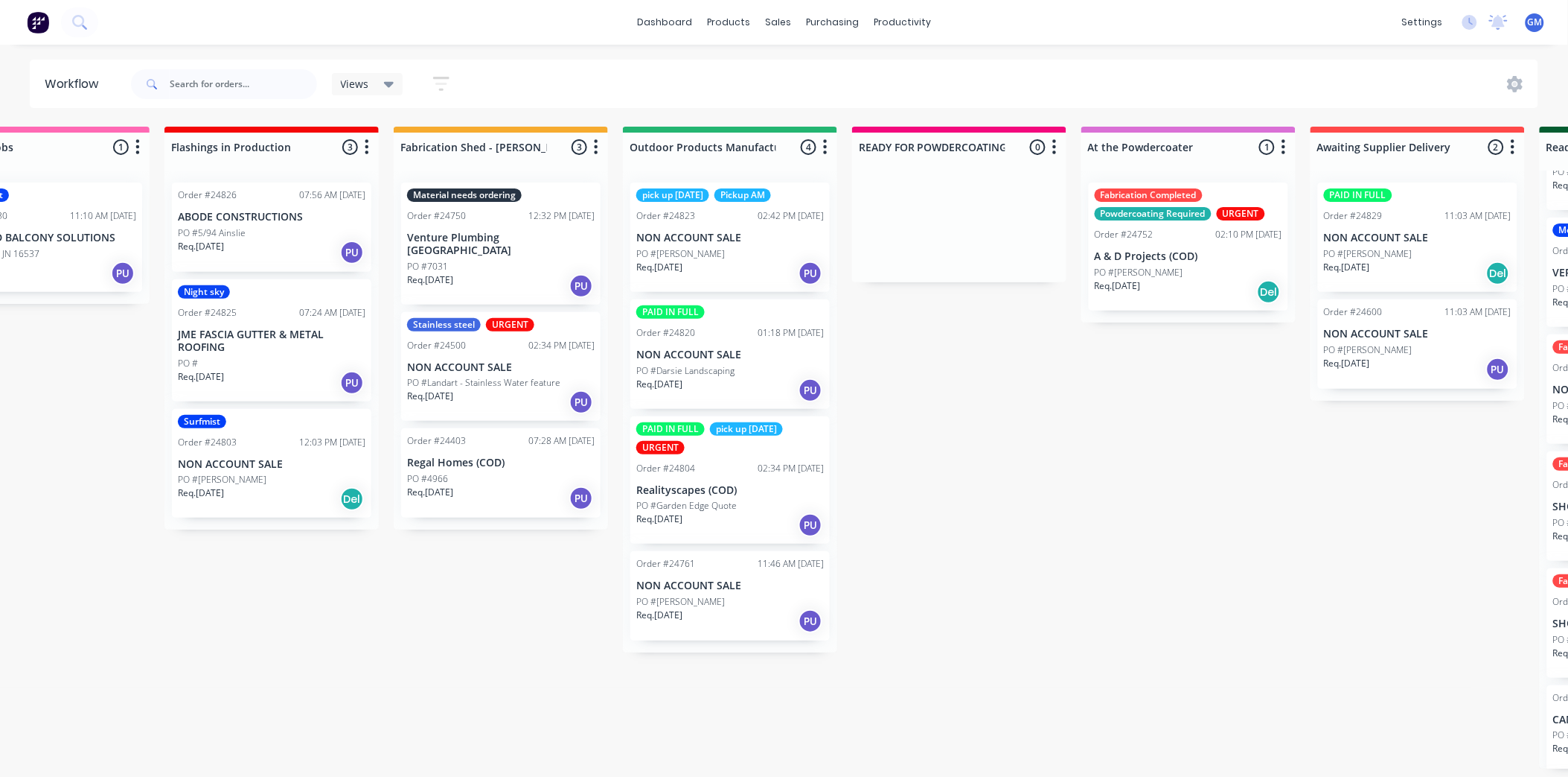
click at [707, 353] on p "NON ACCOUNT SALE" at bounding box center [730, 355] width 188 height 12
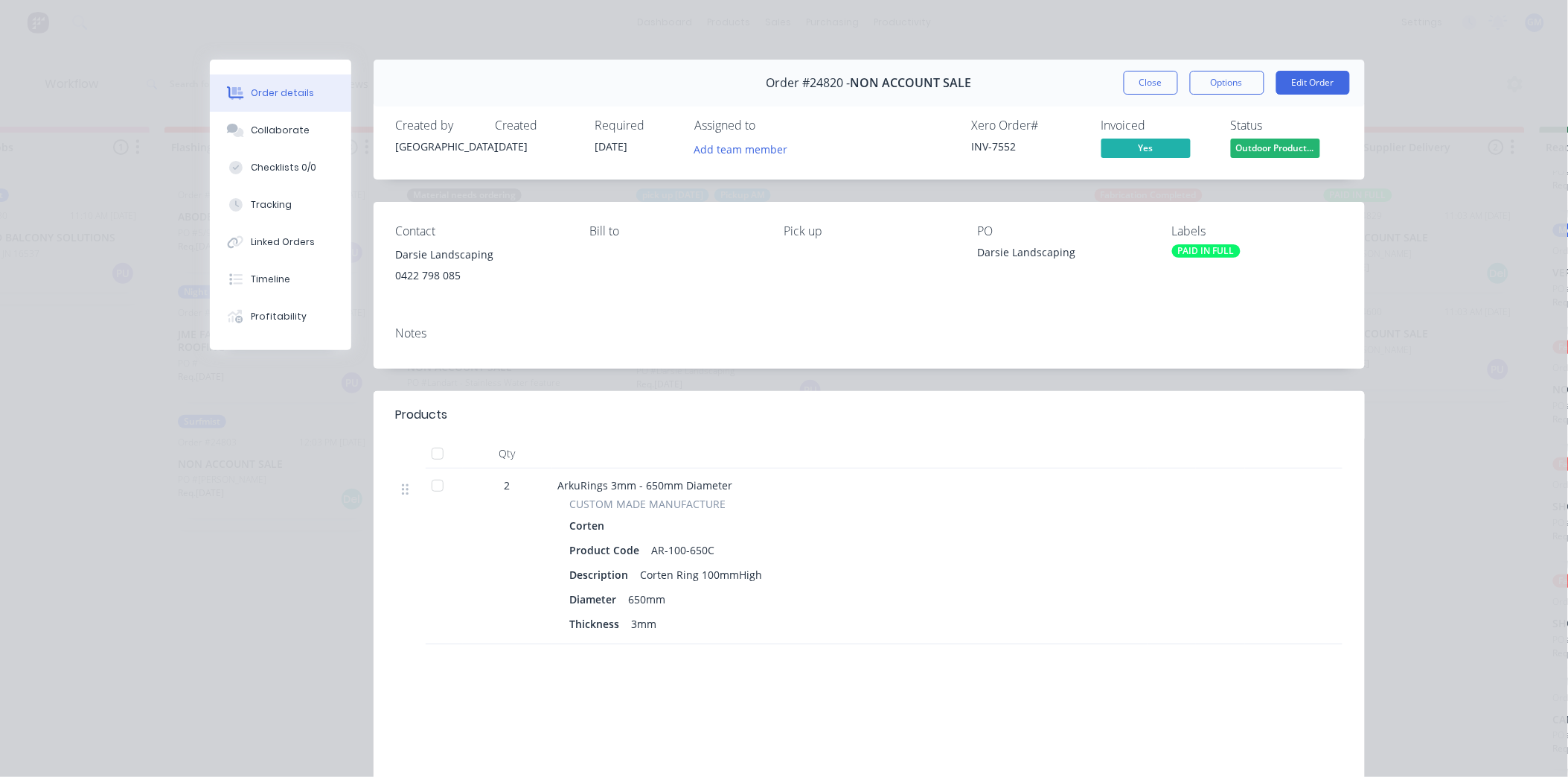
click at [1146, 62] on div "Order #24820 - NON ACCOUNT SALE Close Options Edit Order" at bounding box center [869, 83] width 991 height 47
click at [1134, 76] on button "Close" at bounding box center [1151, 83] width 54 height 24
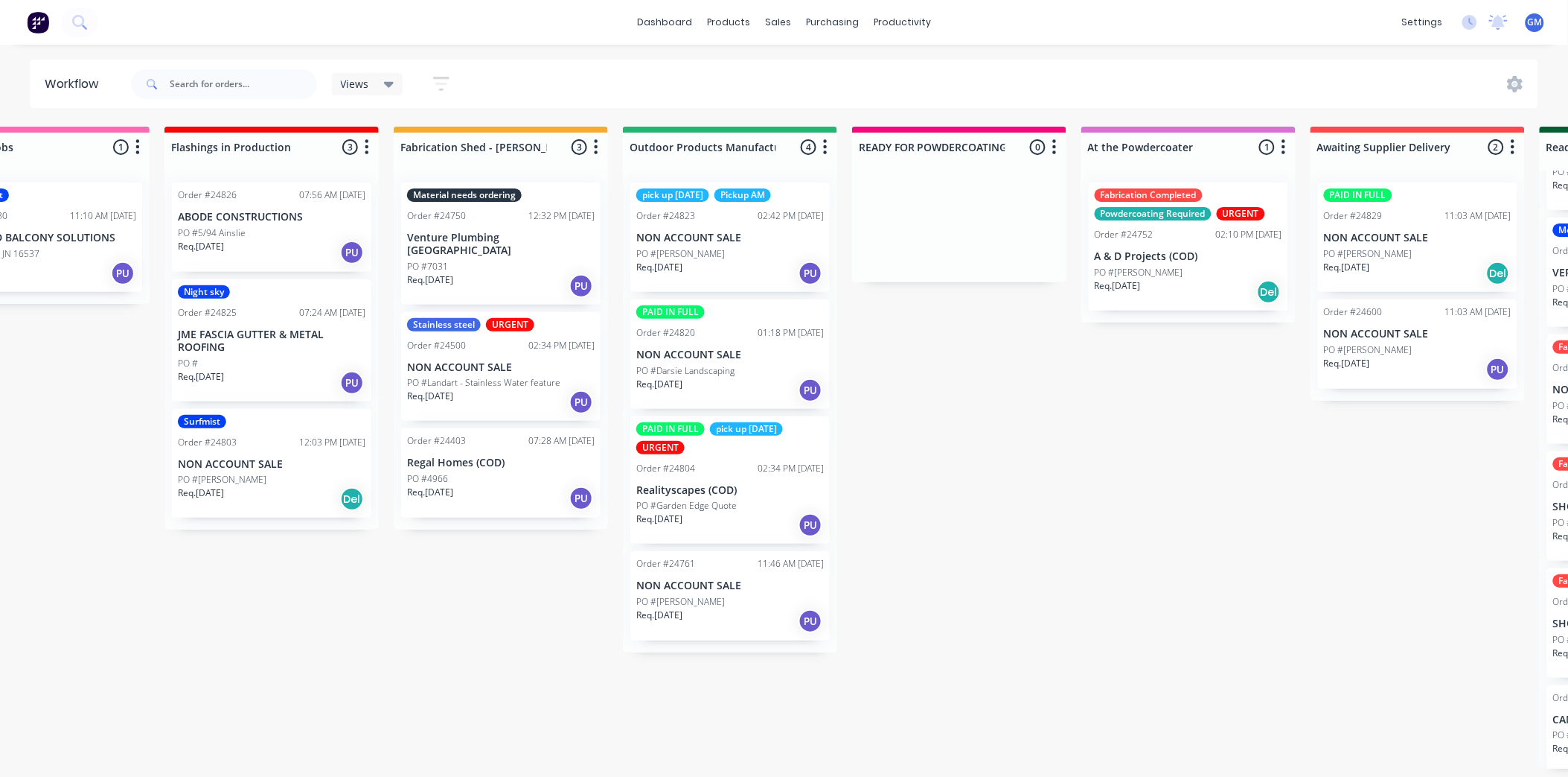
scroll to position [0, 0]
